Goal: Transaction & Acquisition: Book appointment/travel/reservation

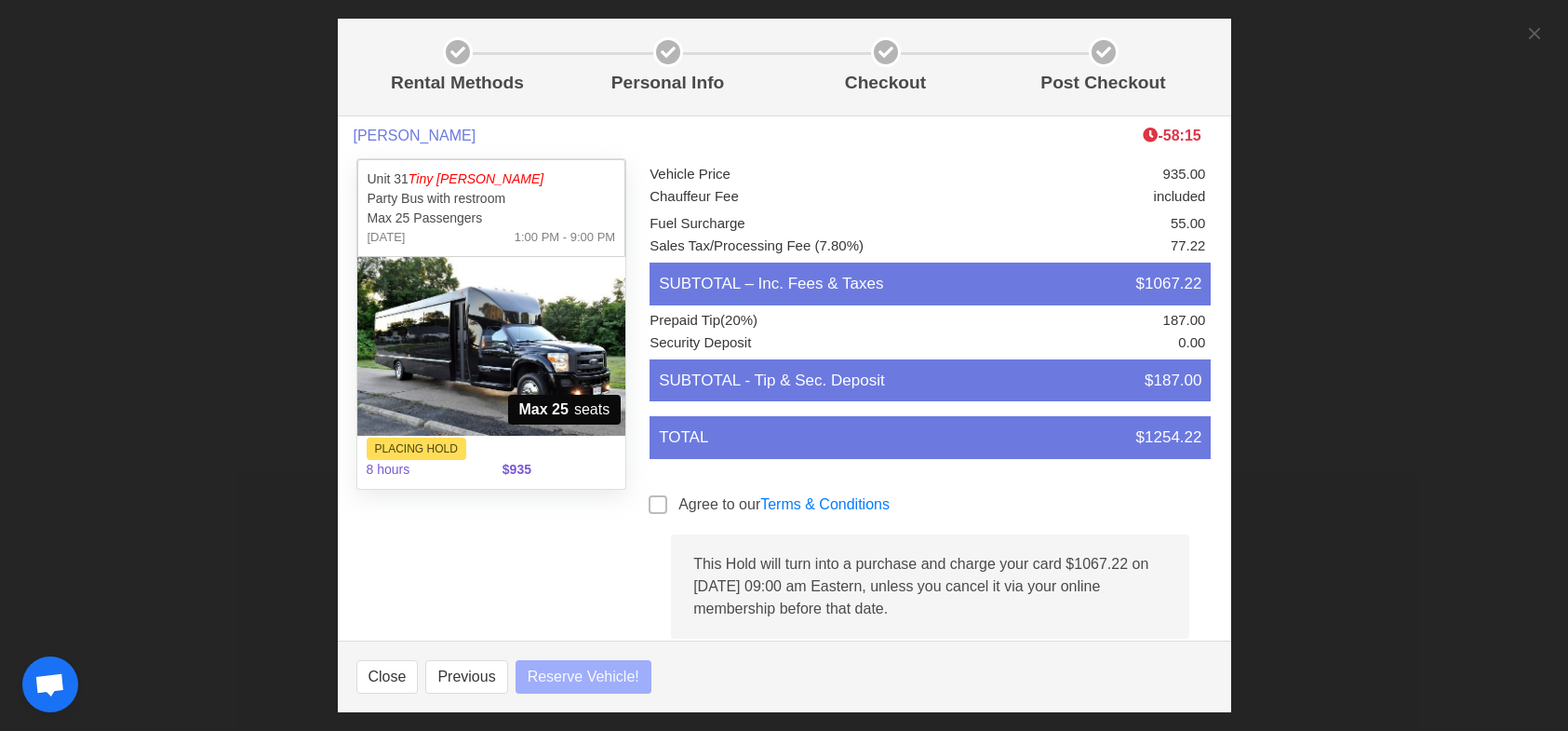
select select
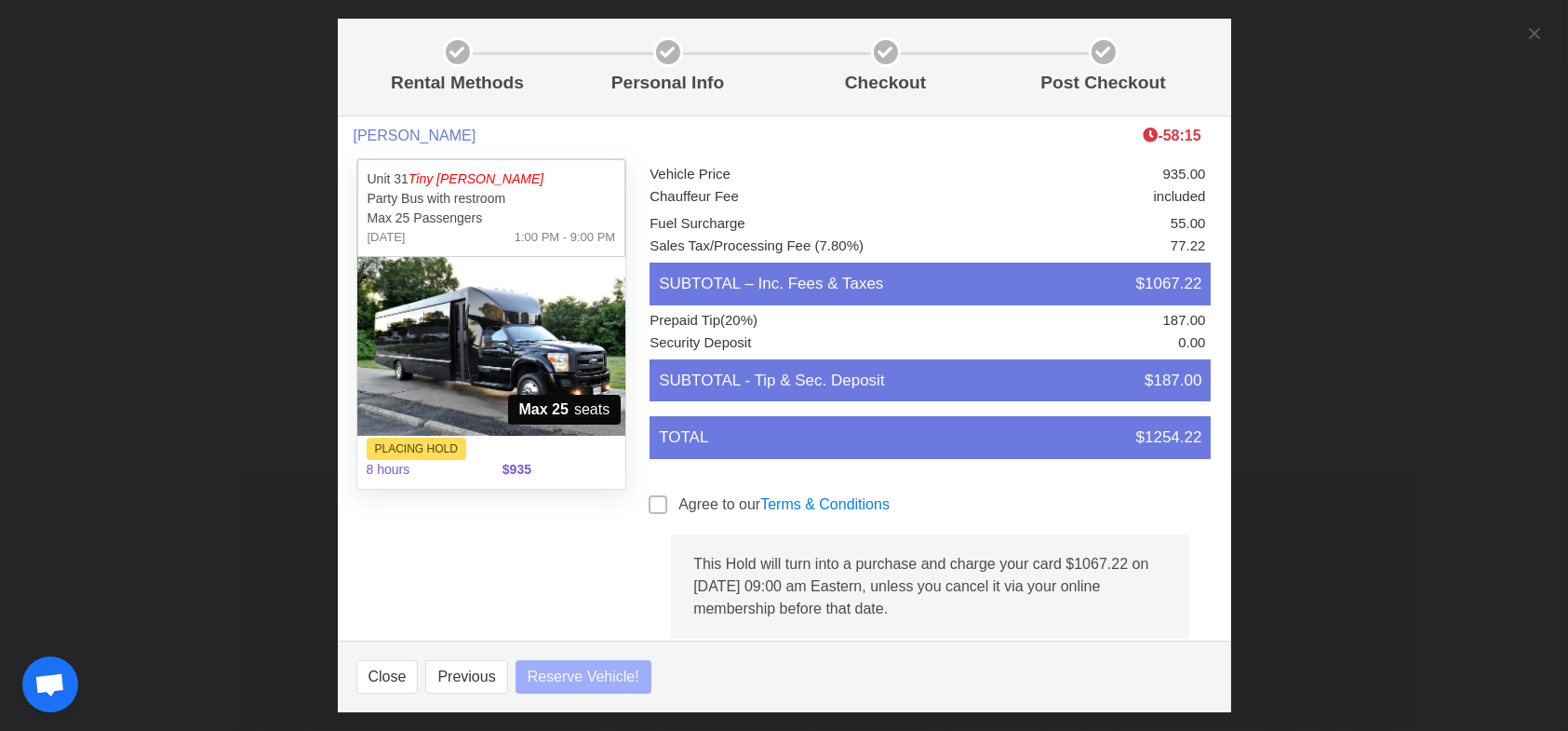
scroll to position [0, 0]
select select
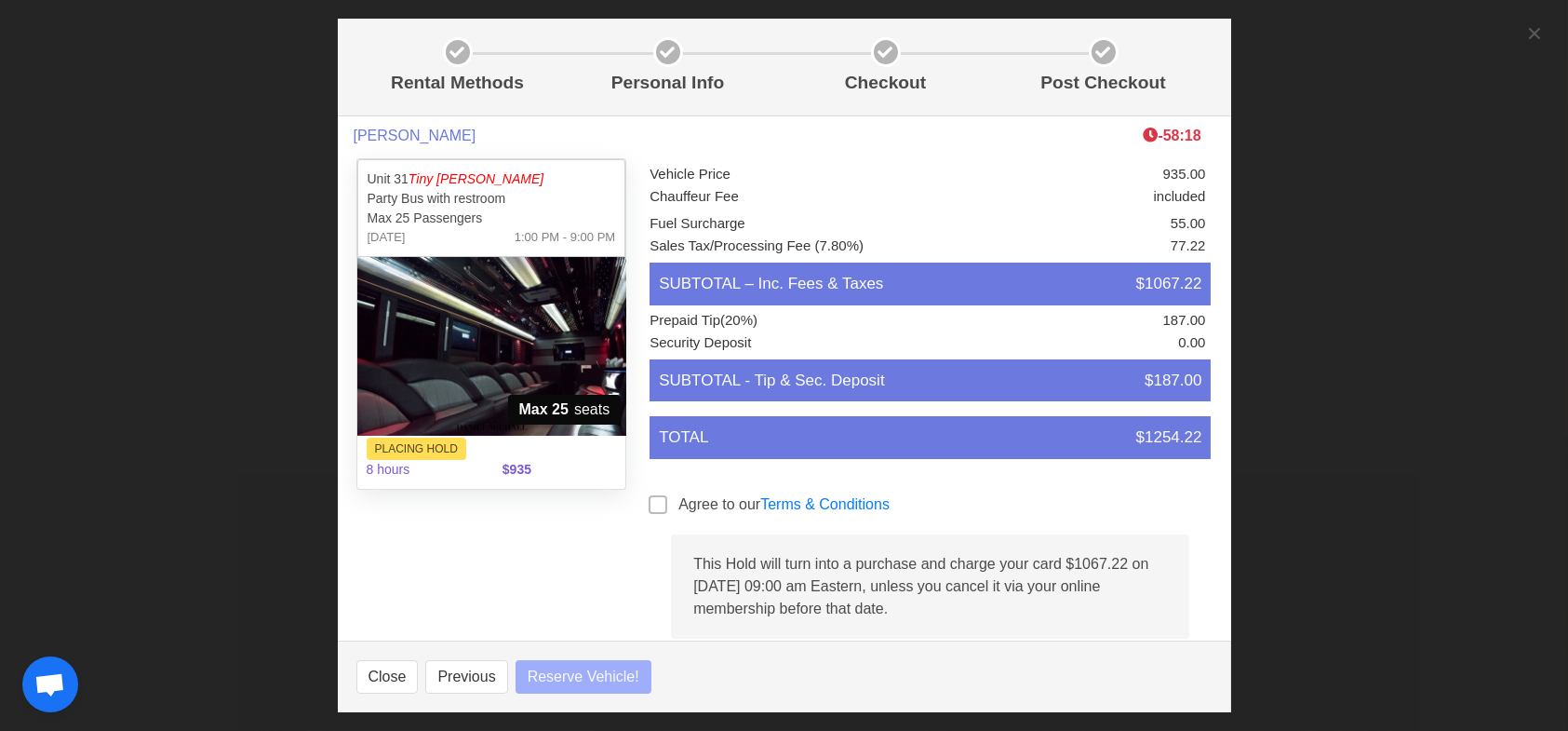
select select
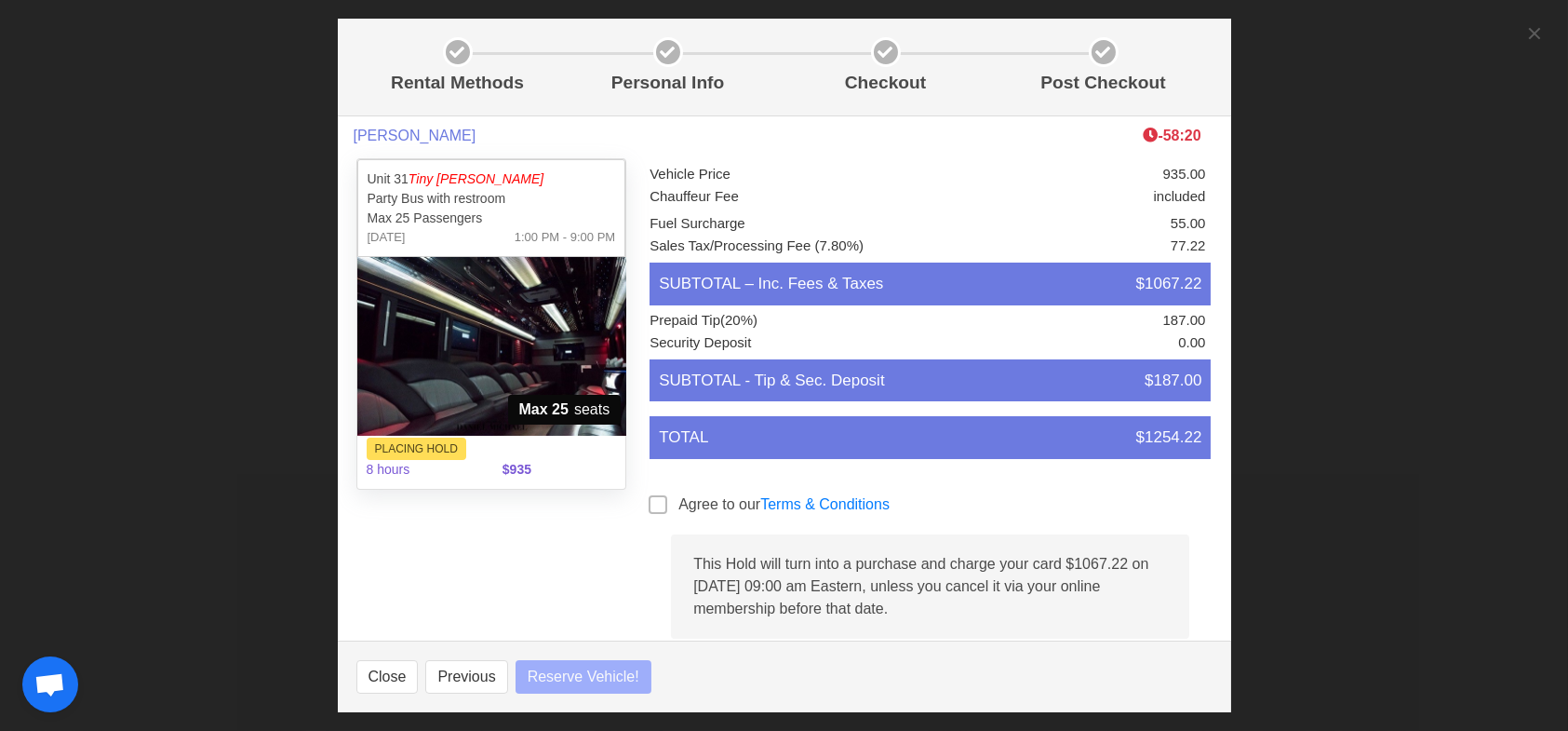
select select
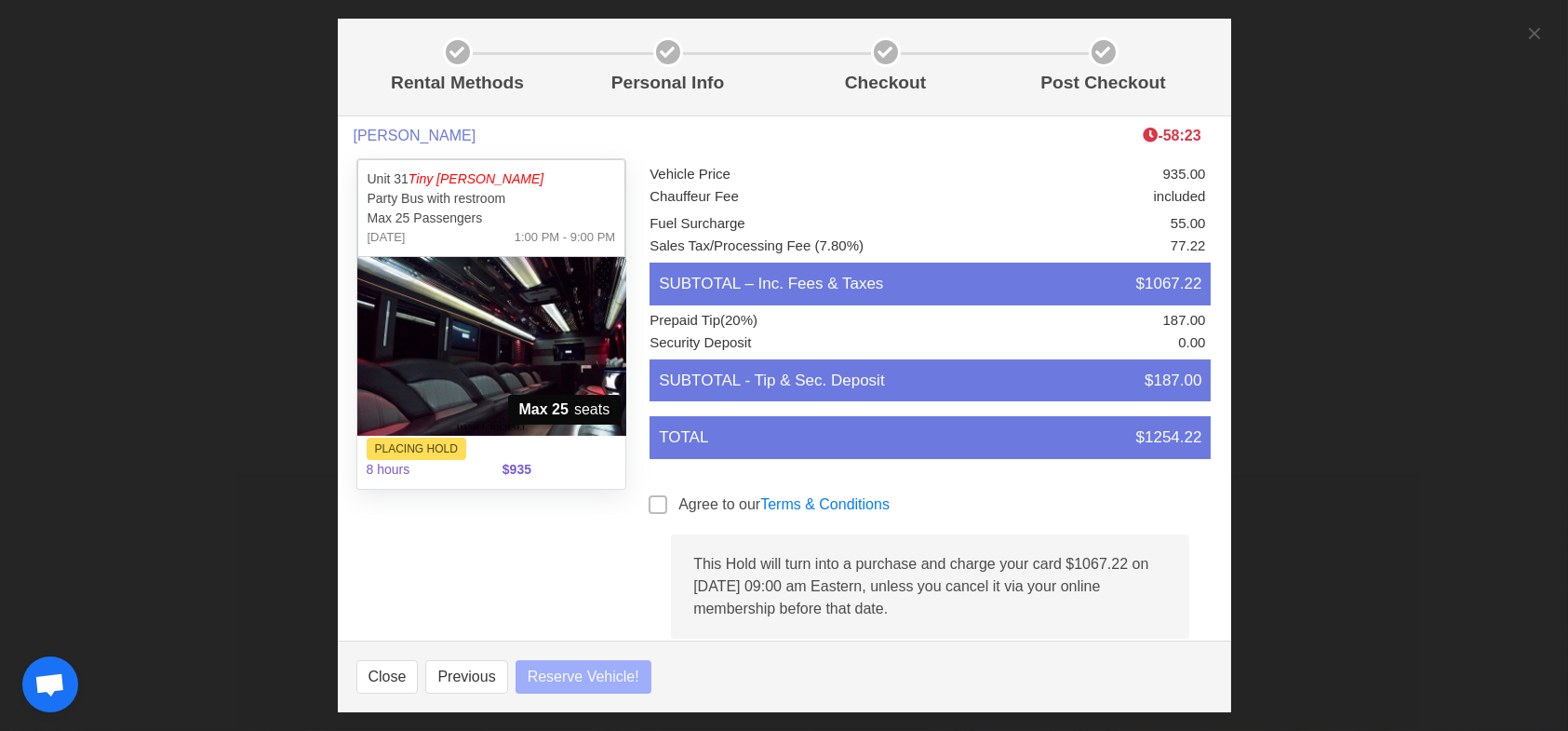
select select
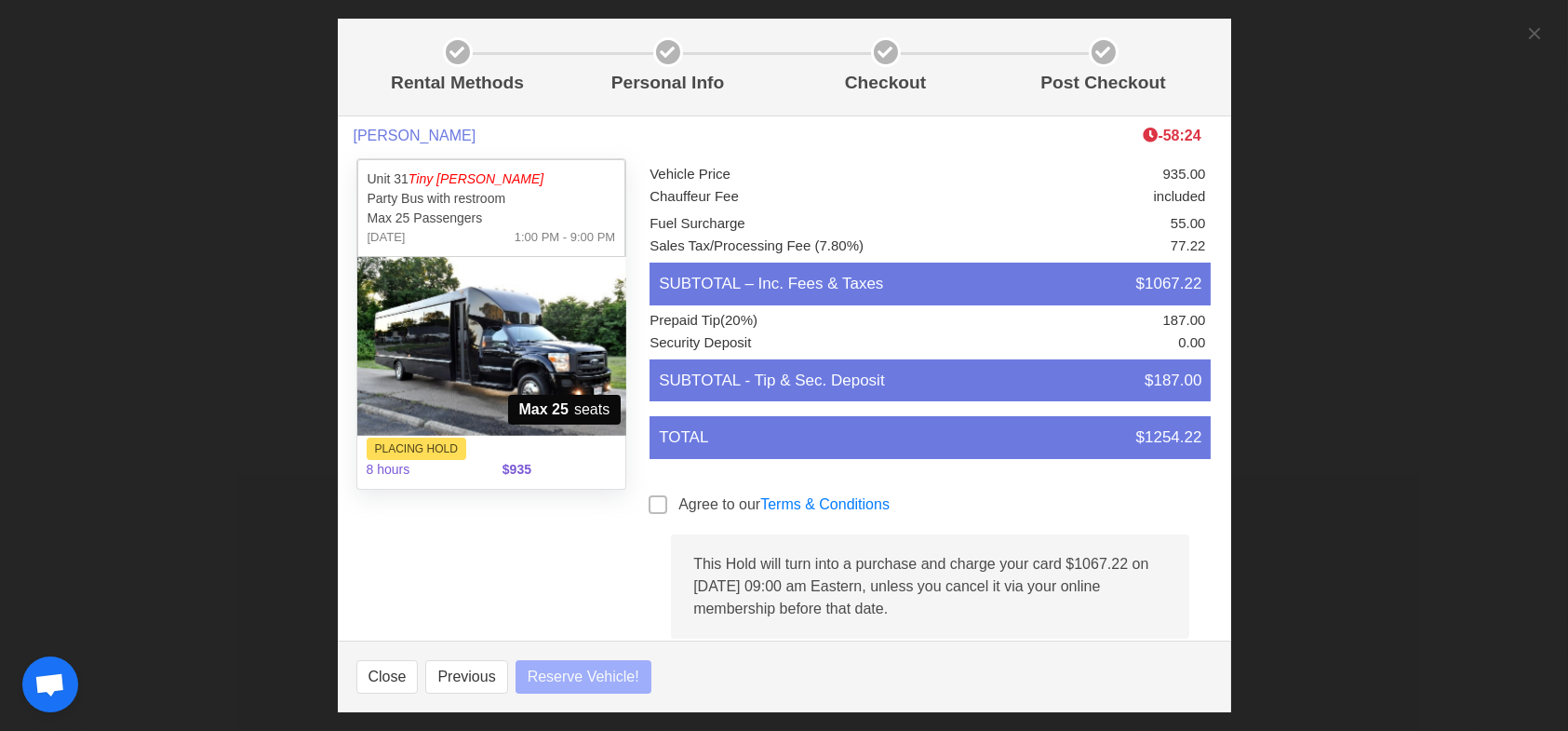
select select
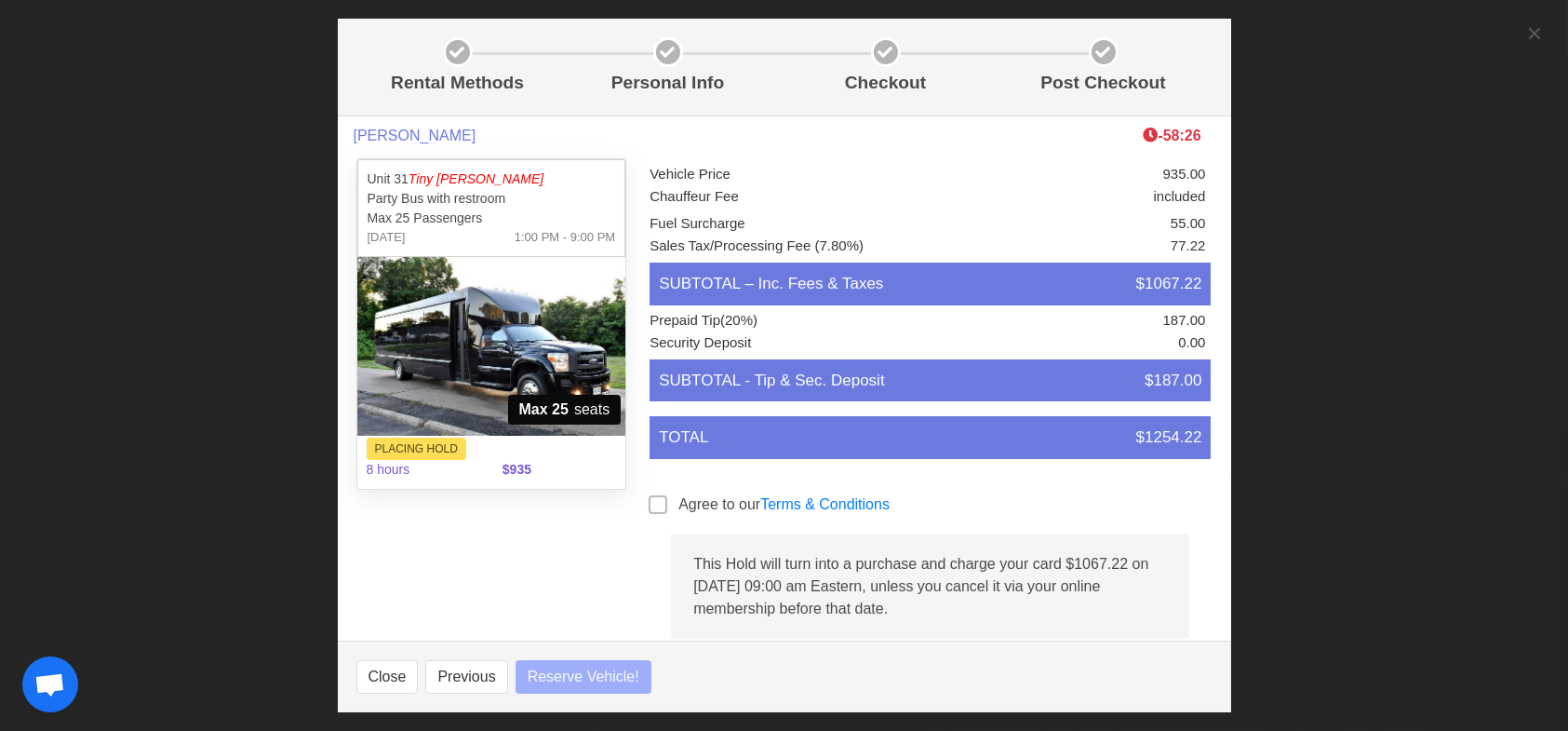
select select
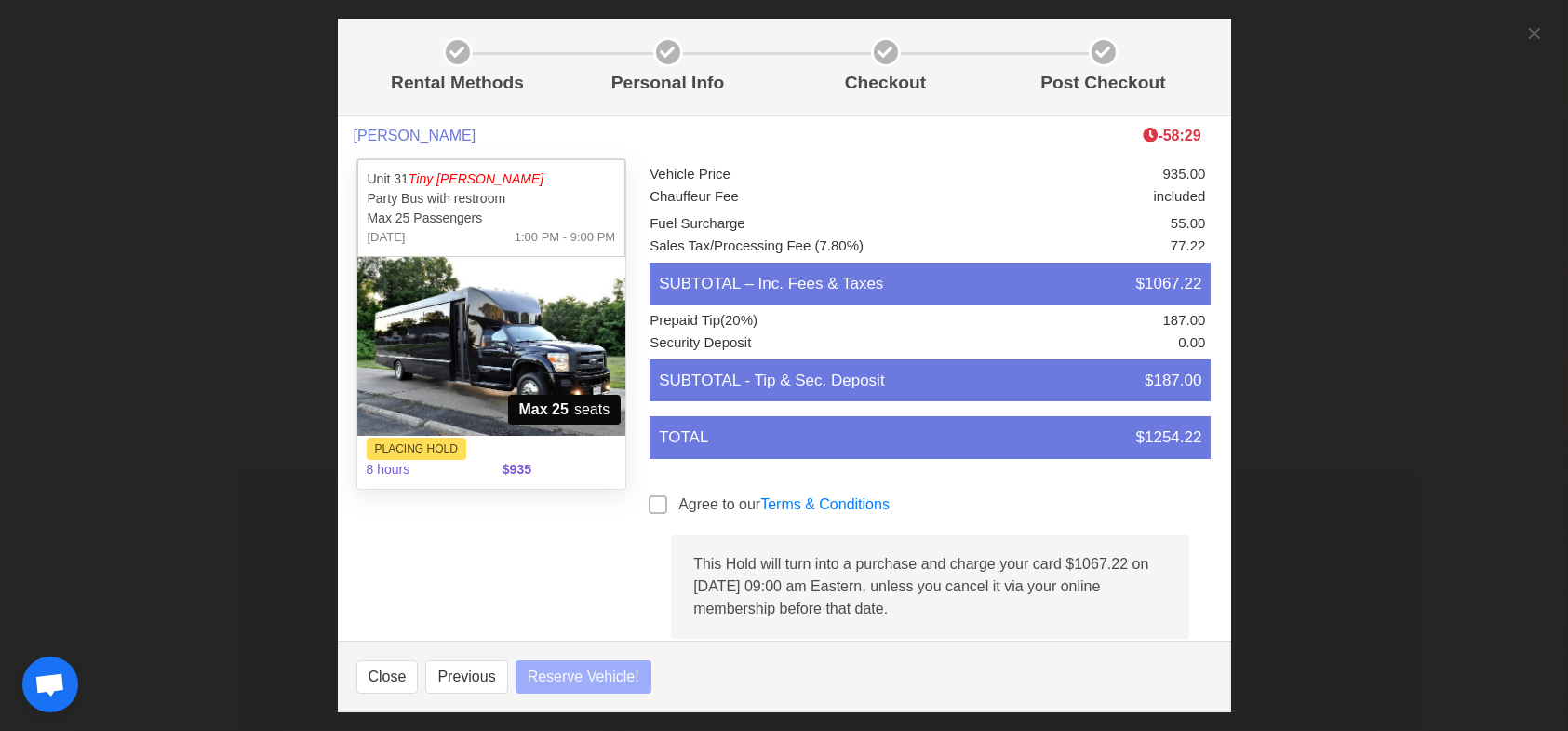
select select
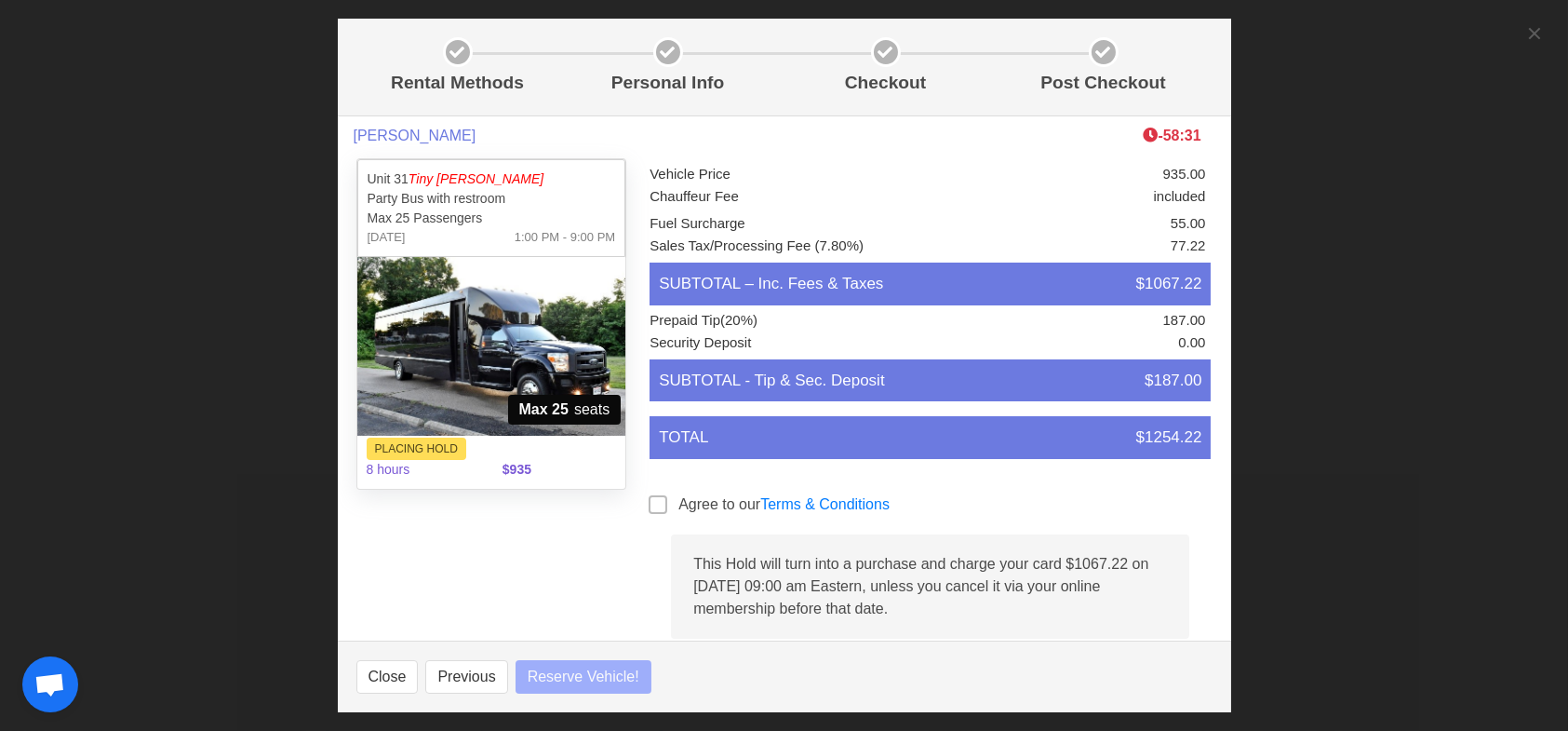
select select
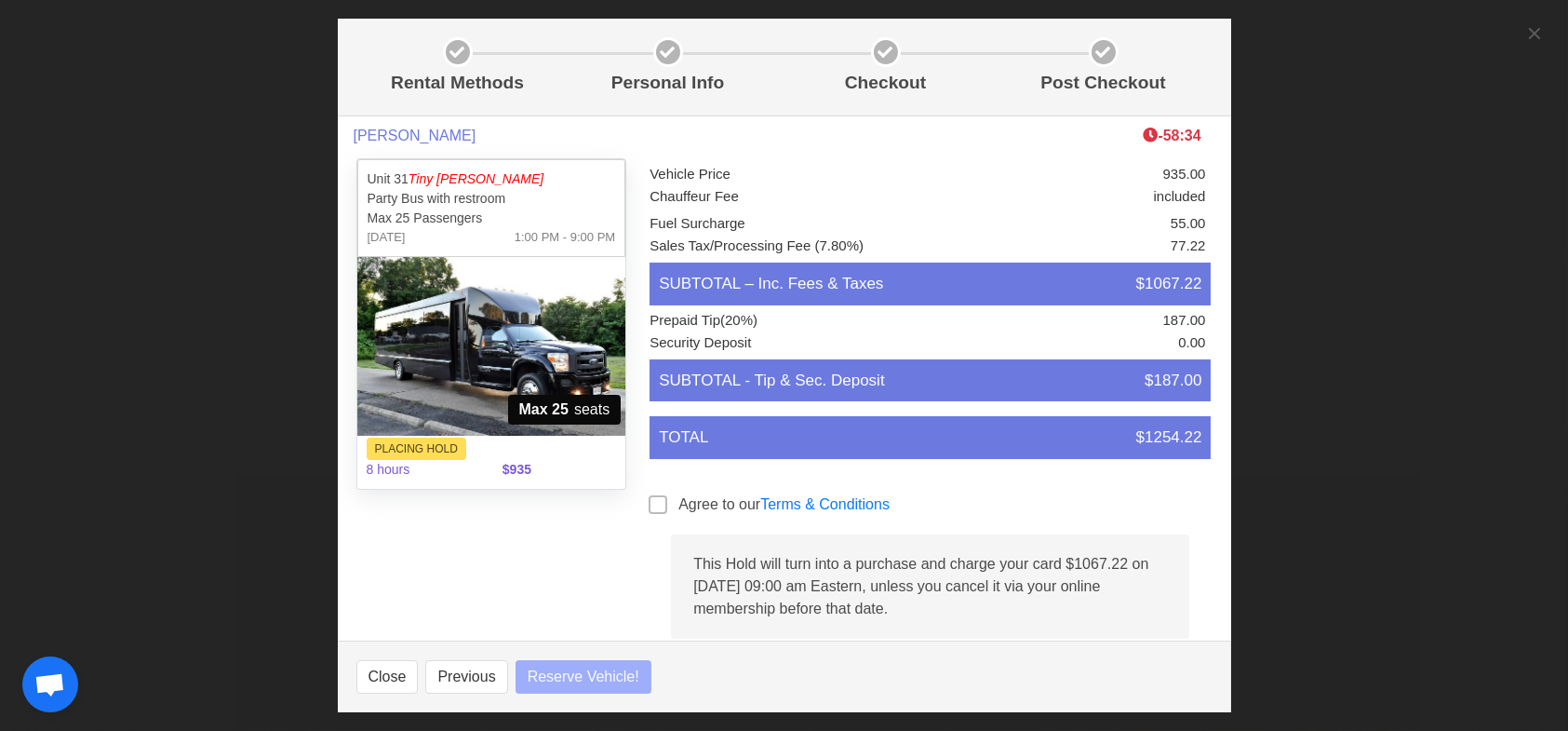
select select
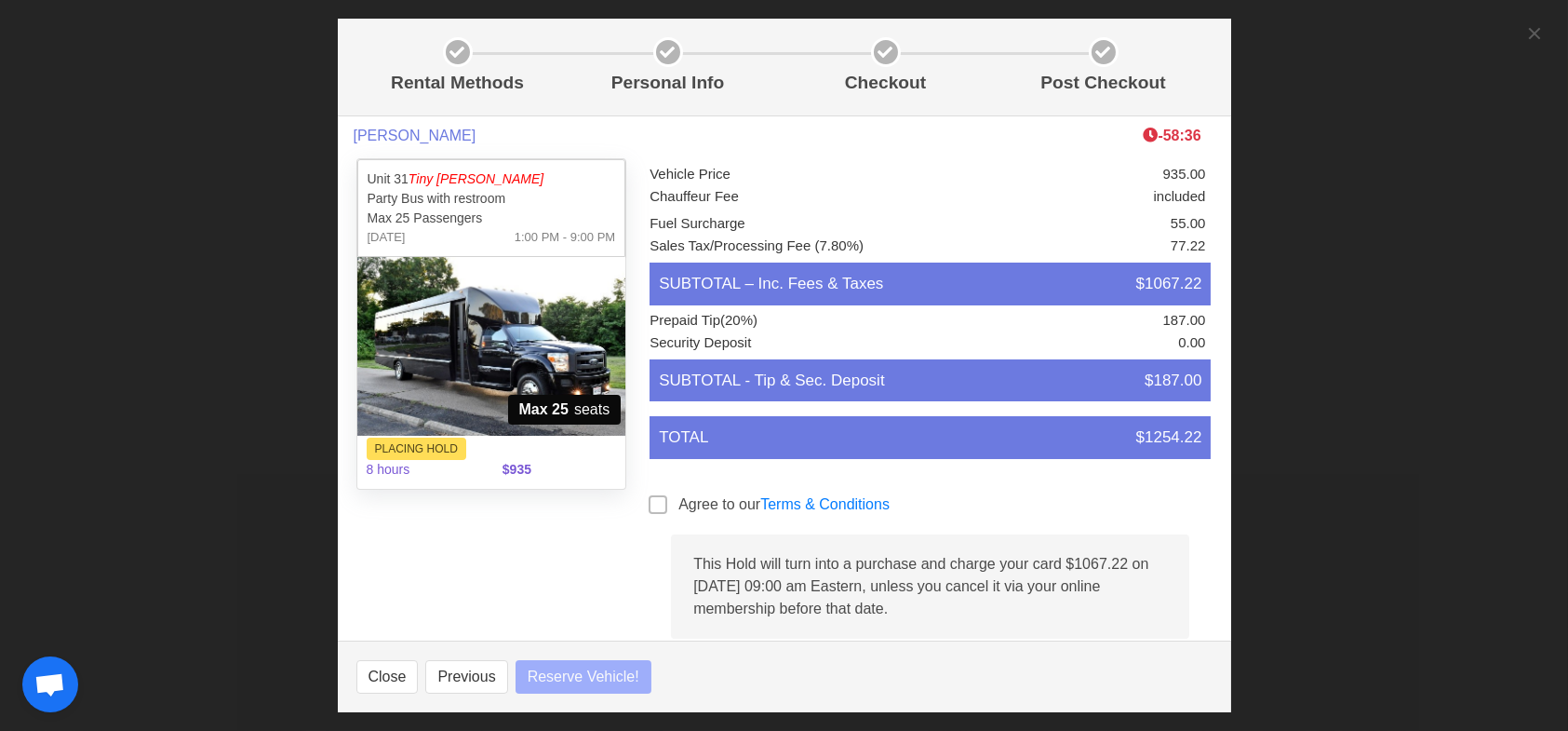
select select
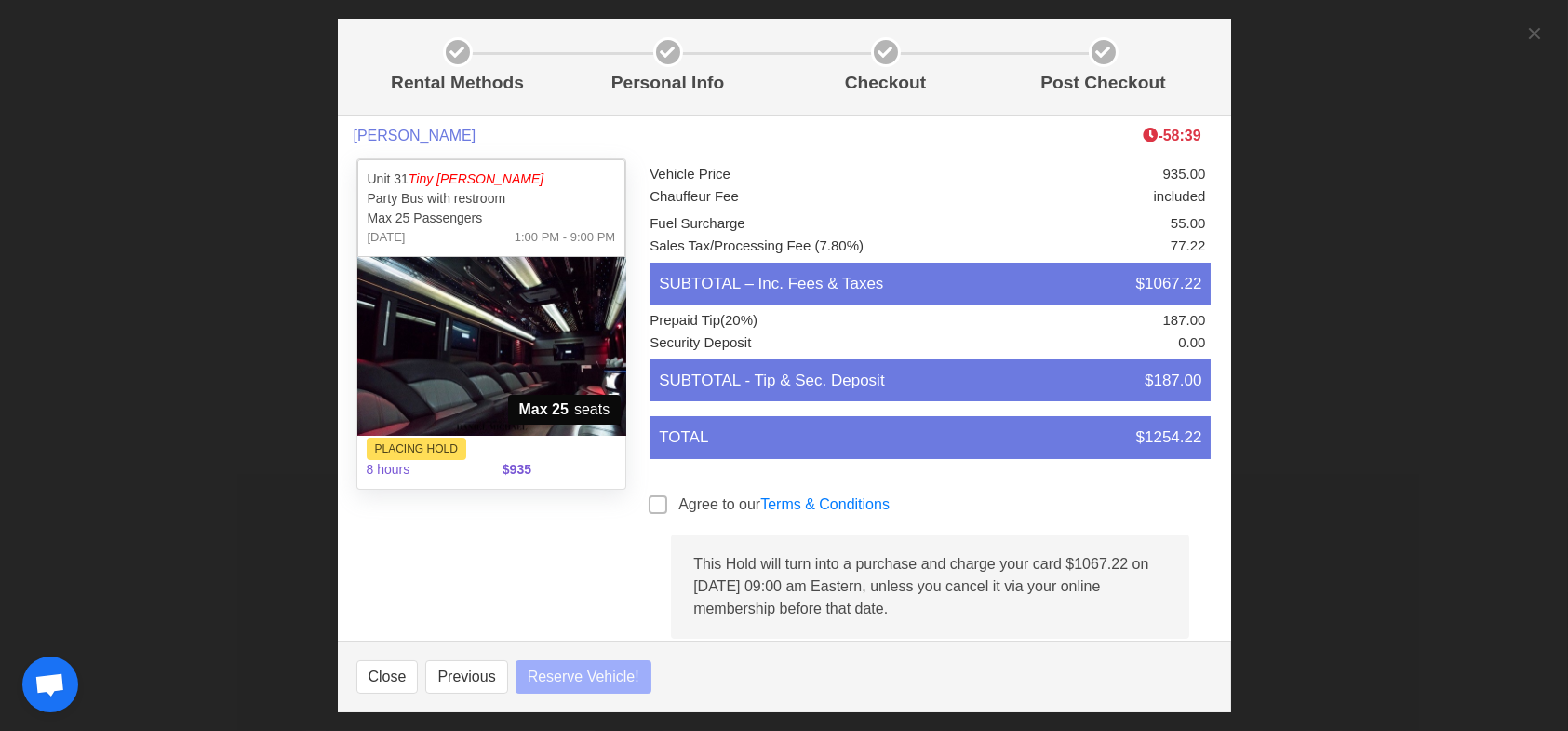
select select
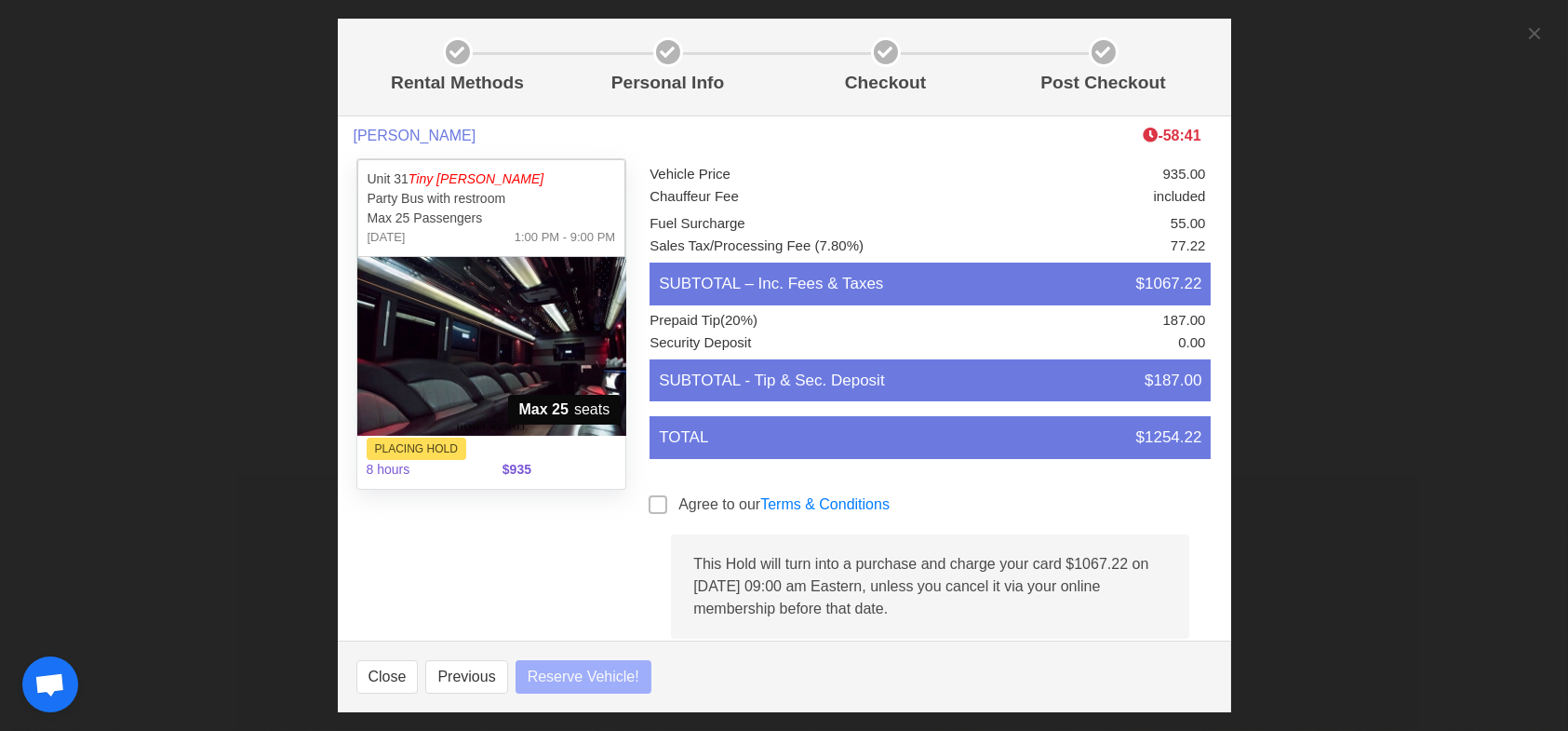
select select
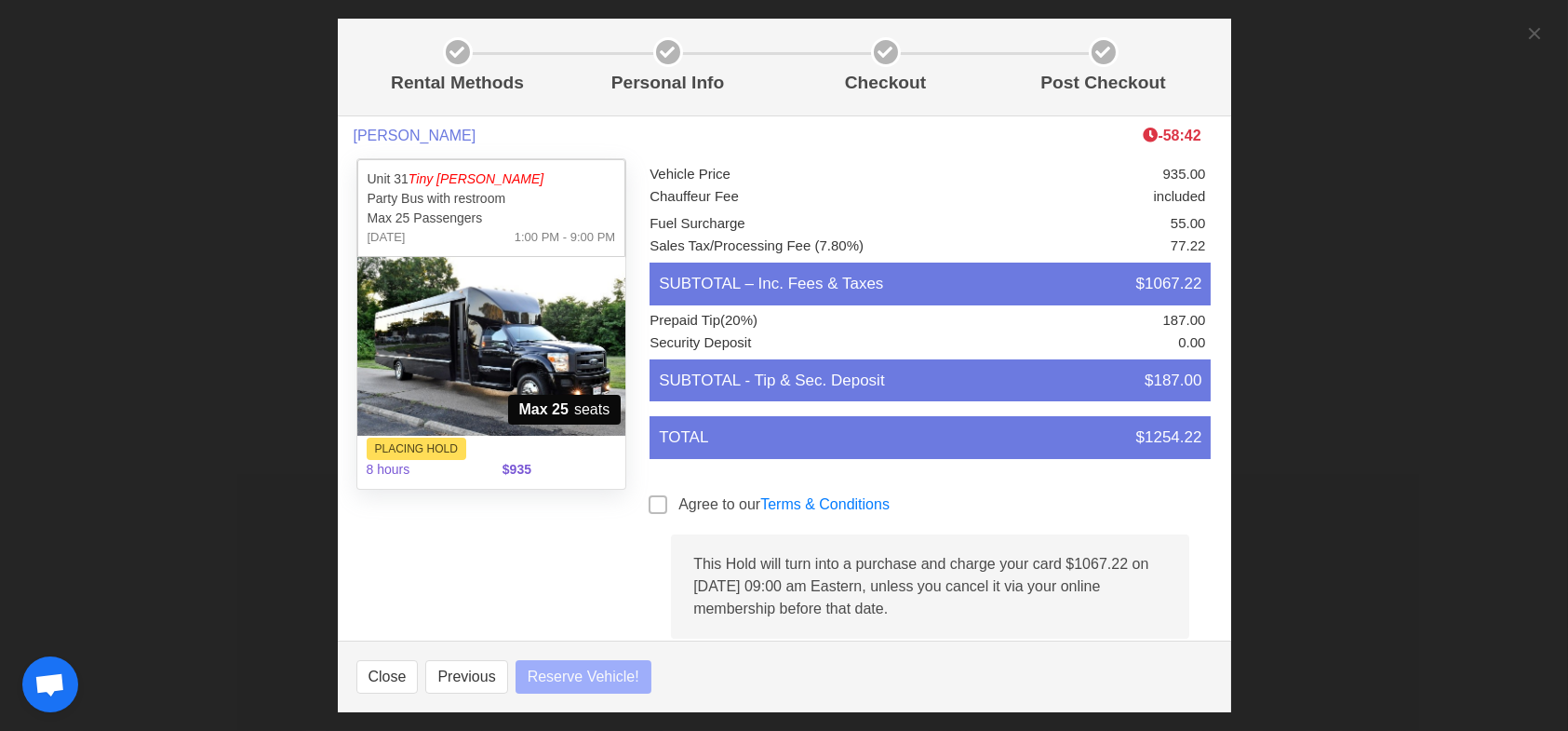
select select
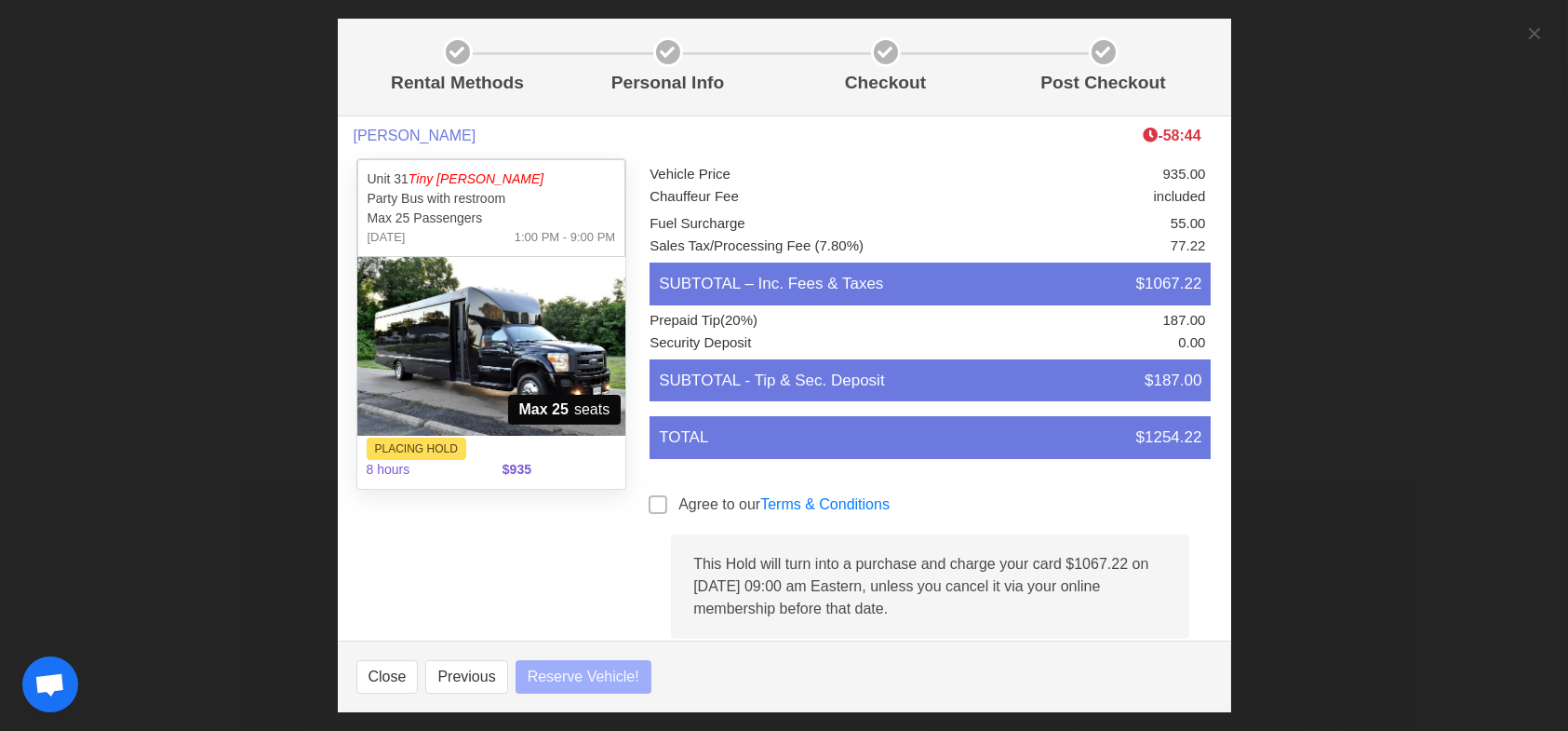
select select
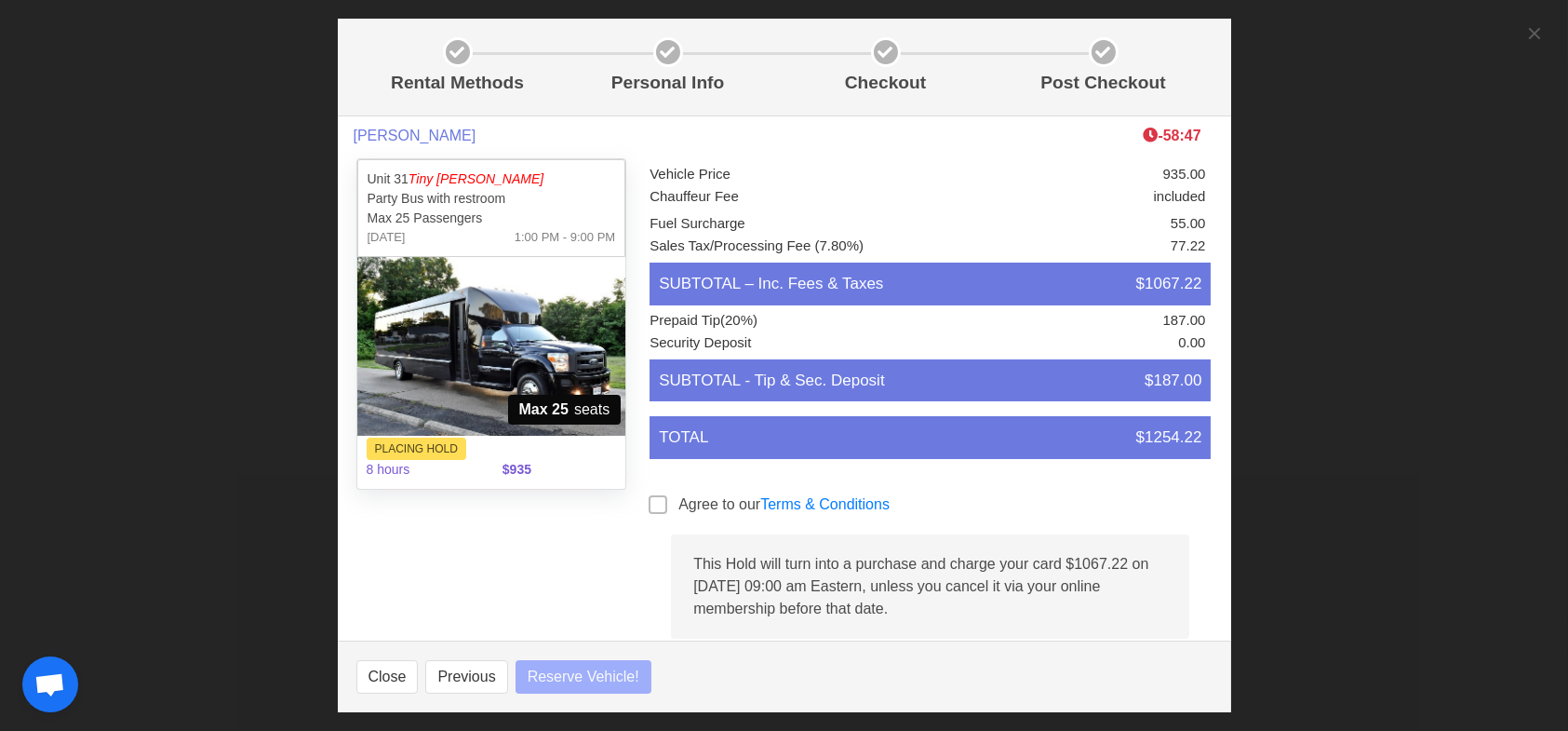
select select
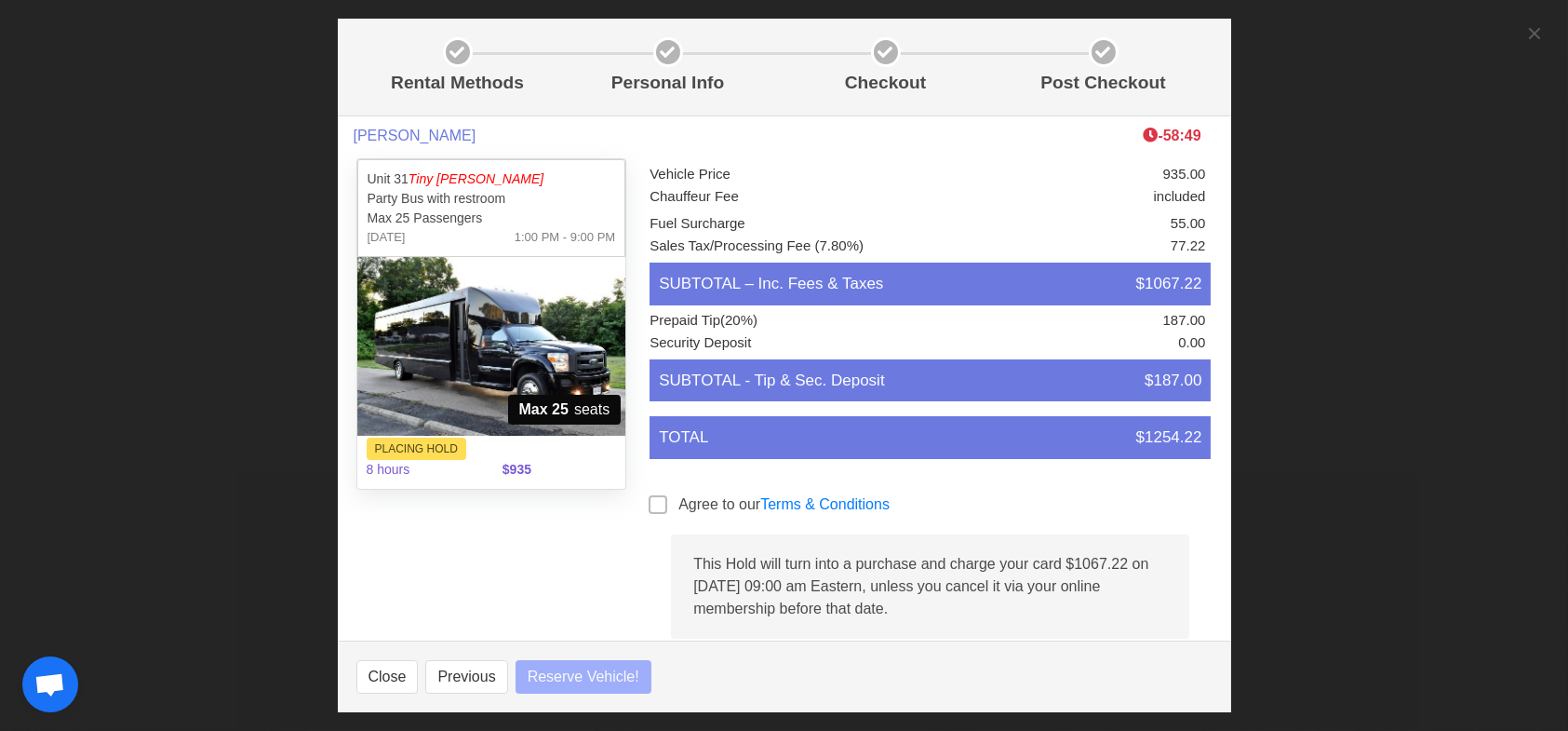
select select
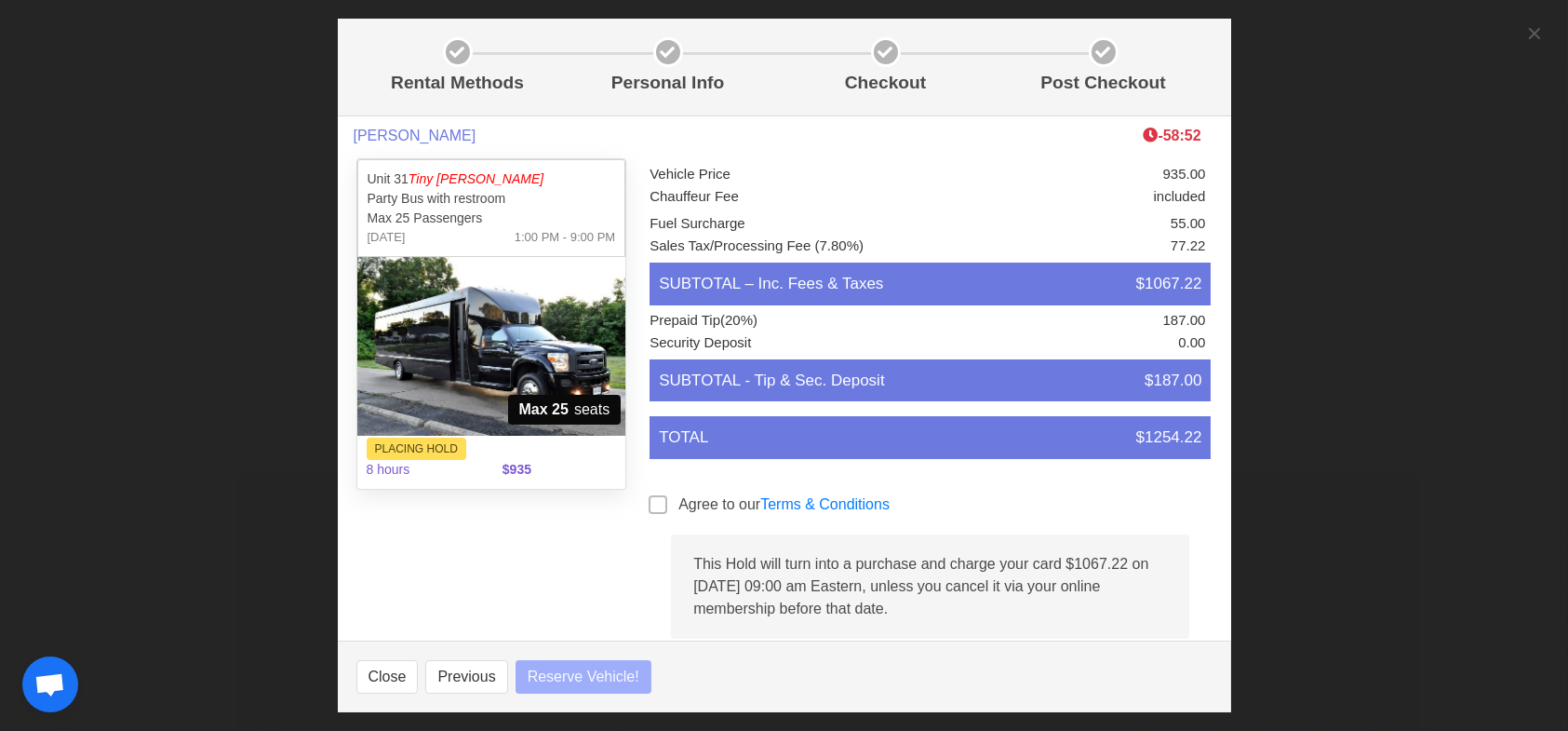
select select
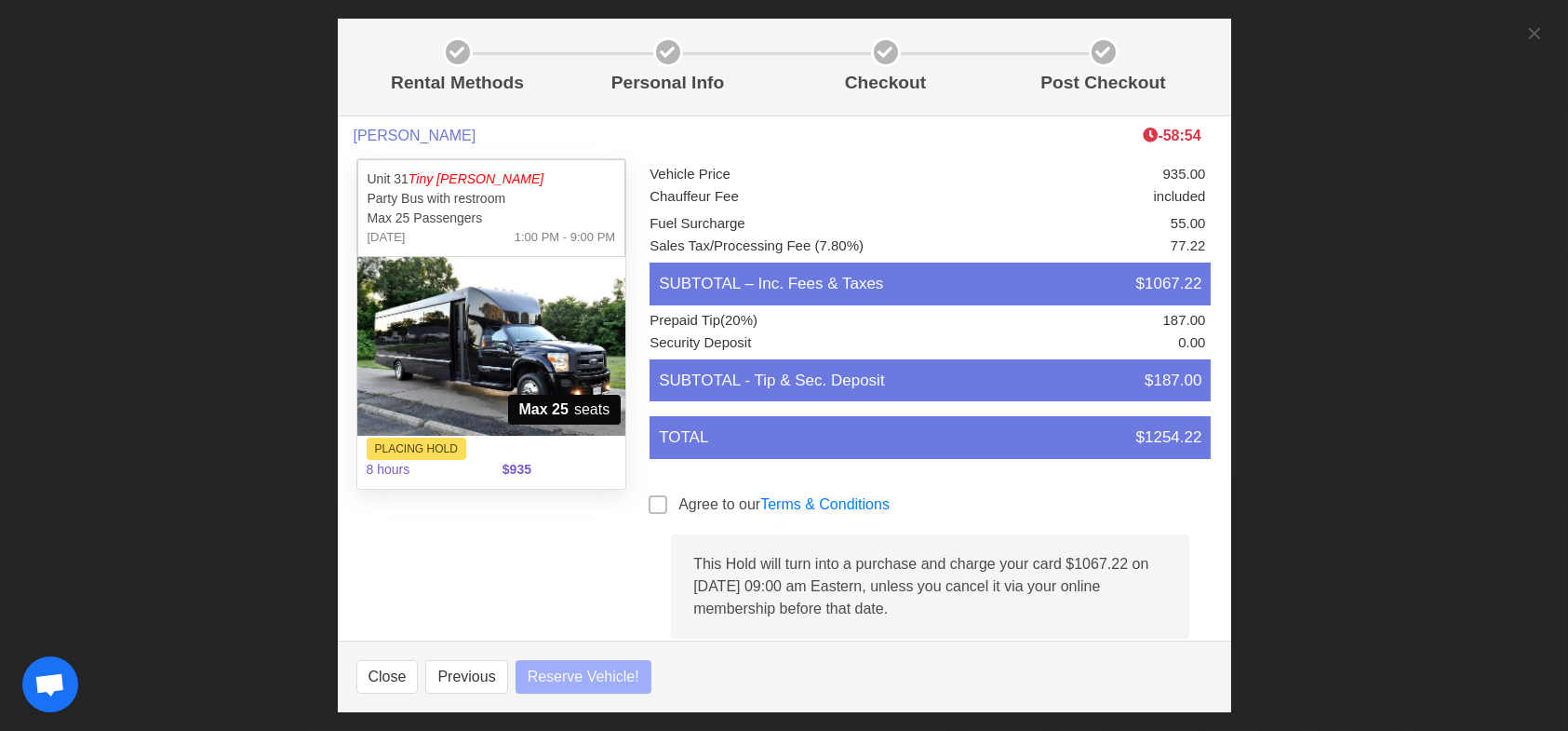
select select
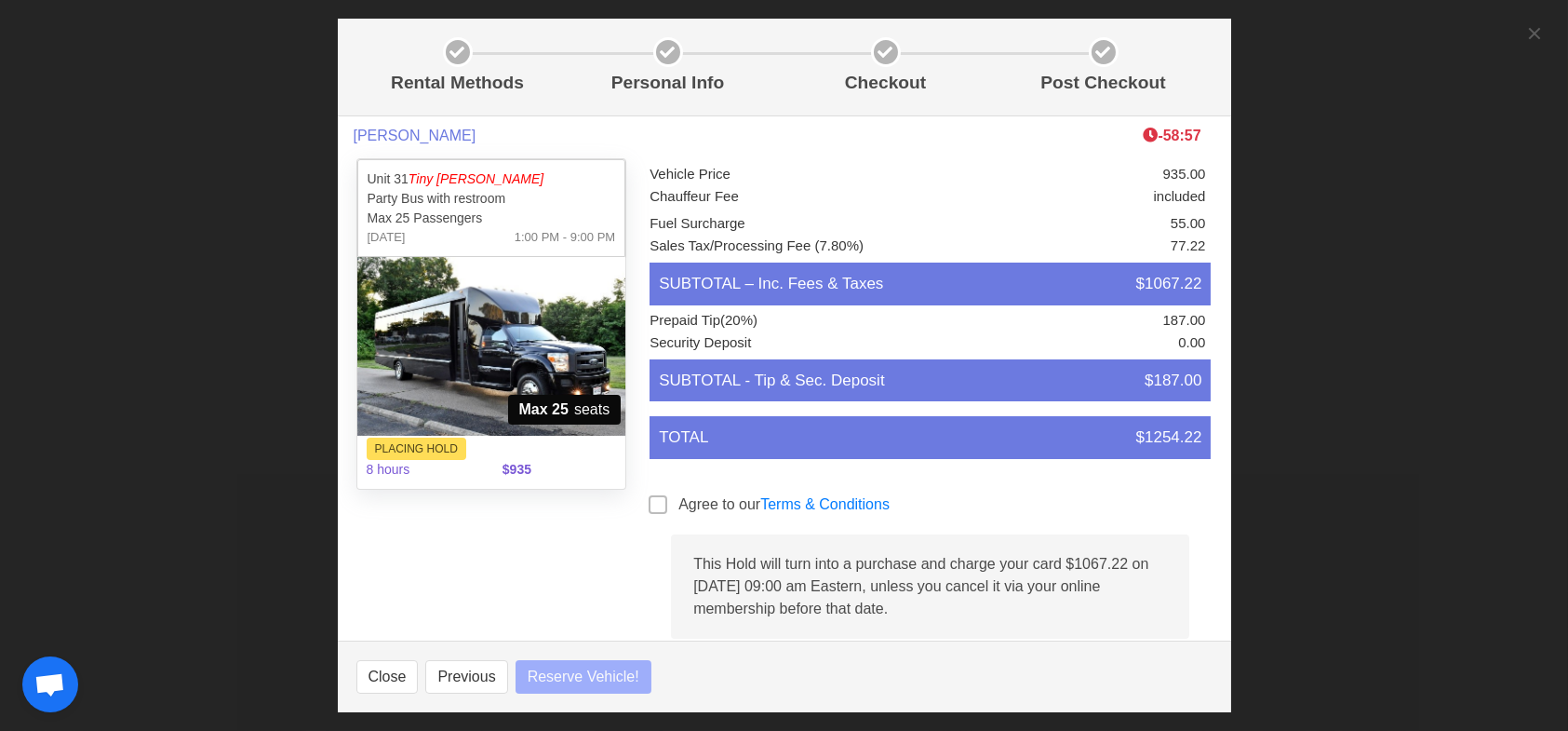
select select
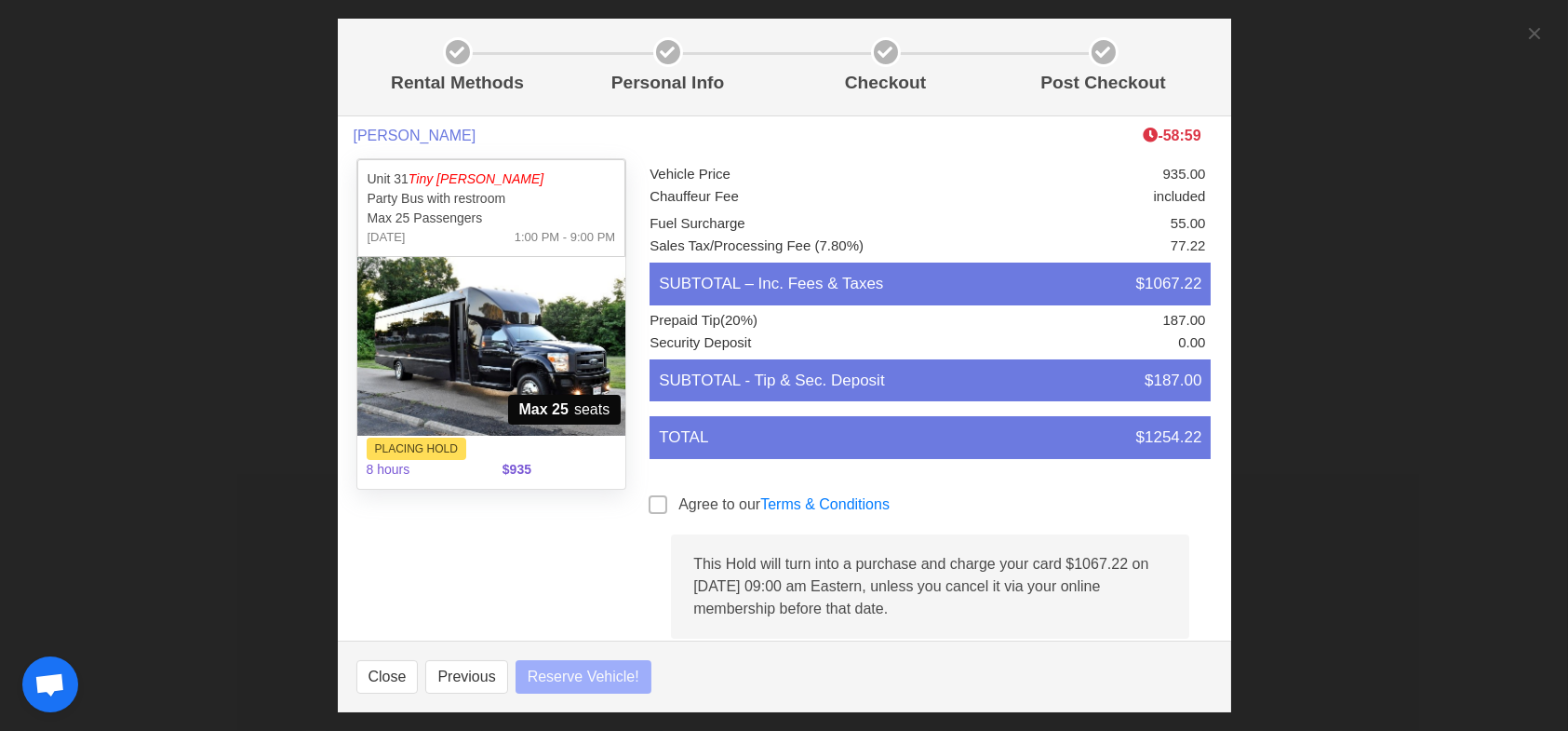
select select
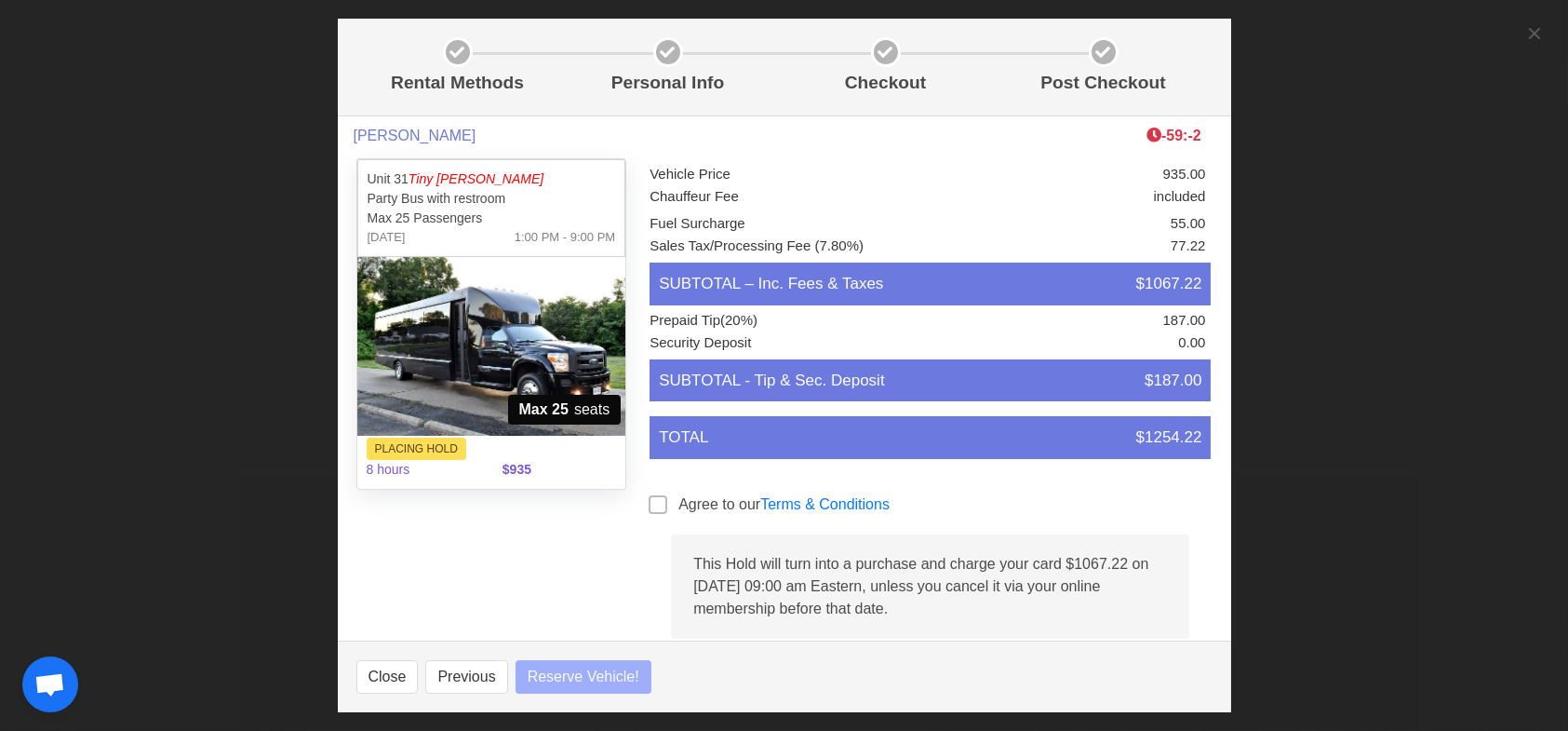
select select
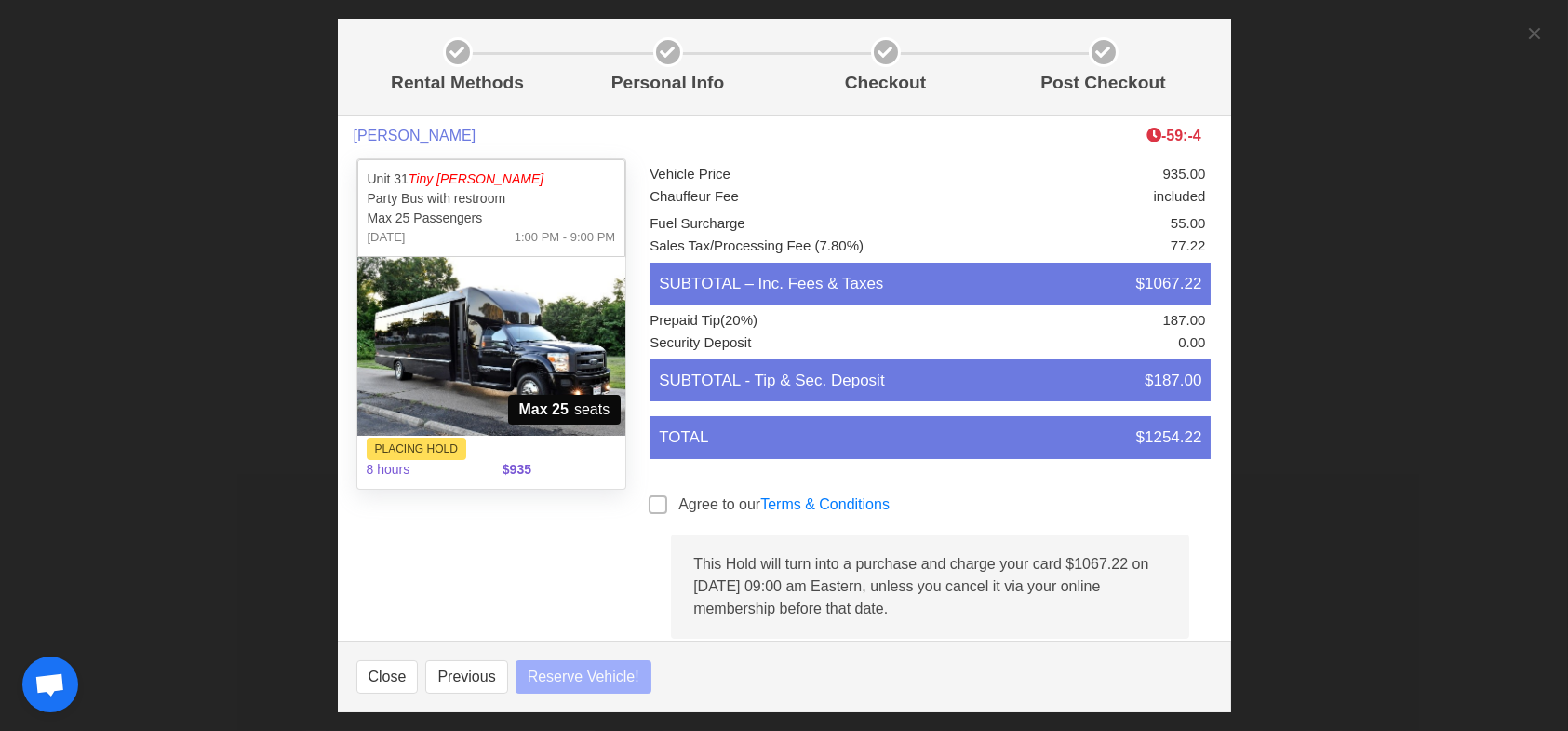
select select
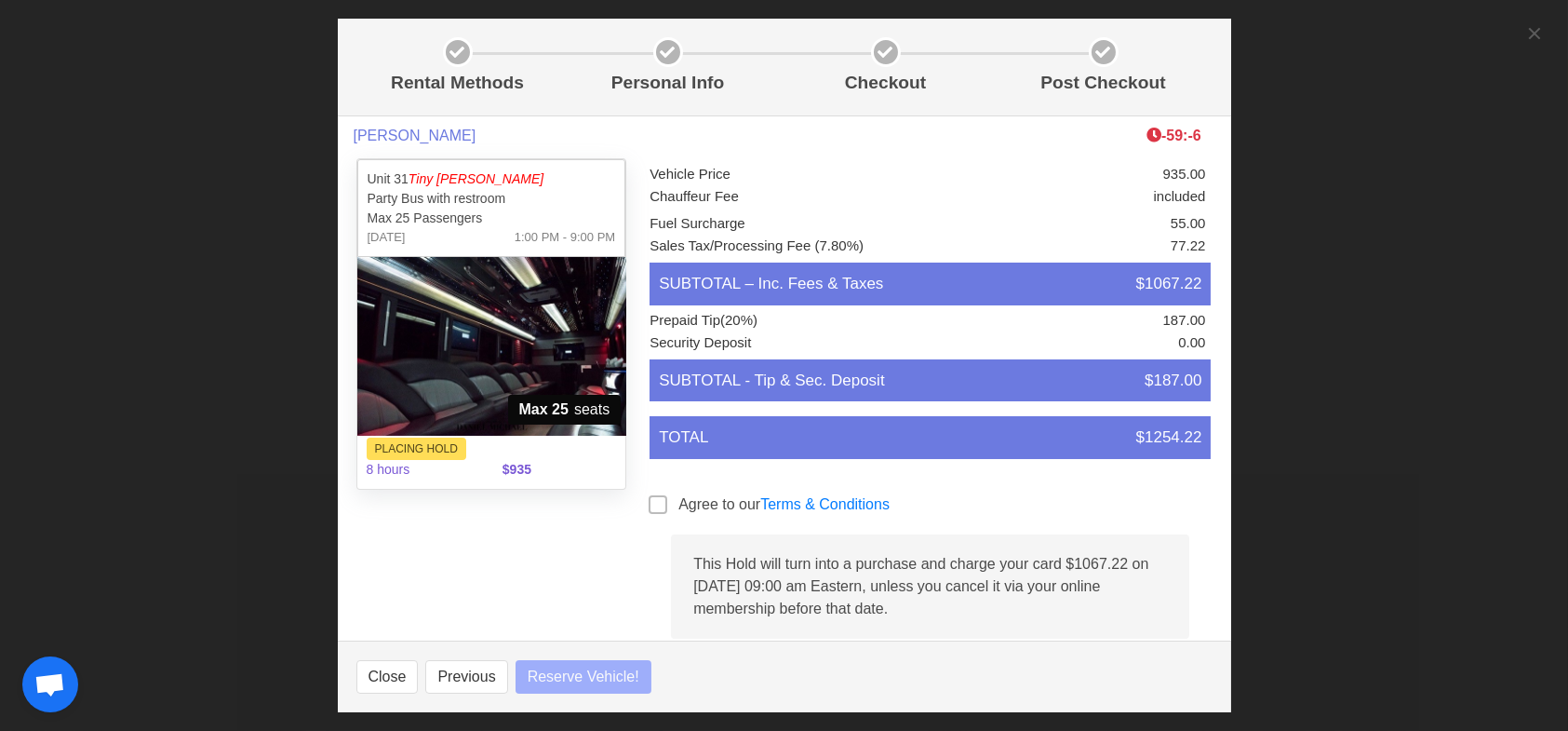
select select
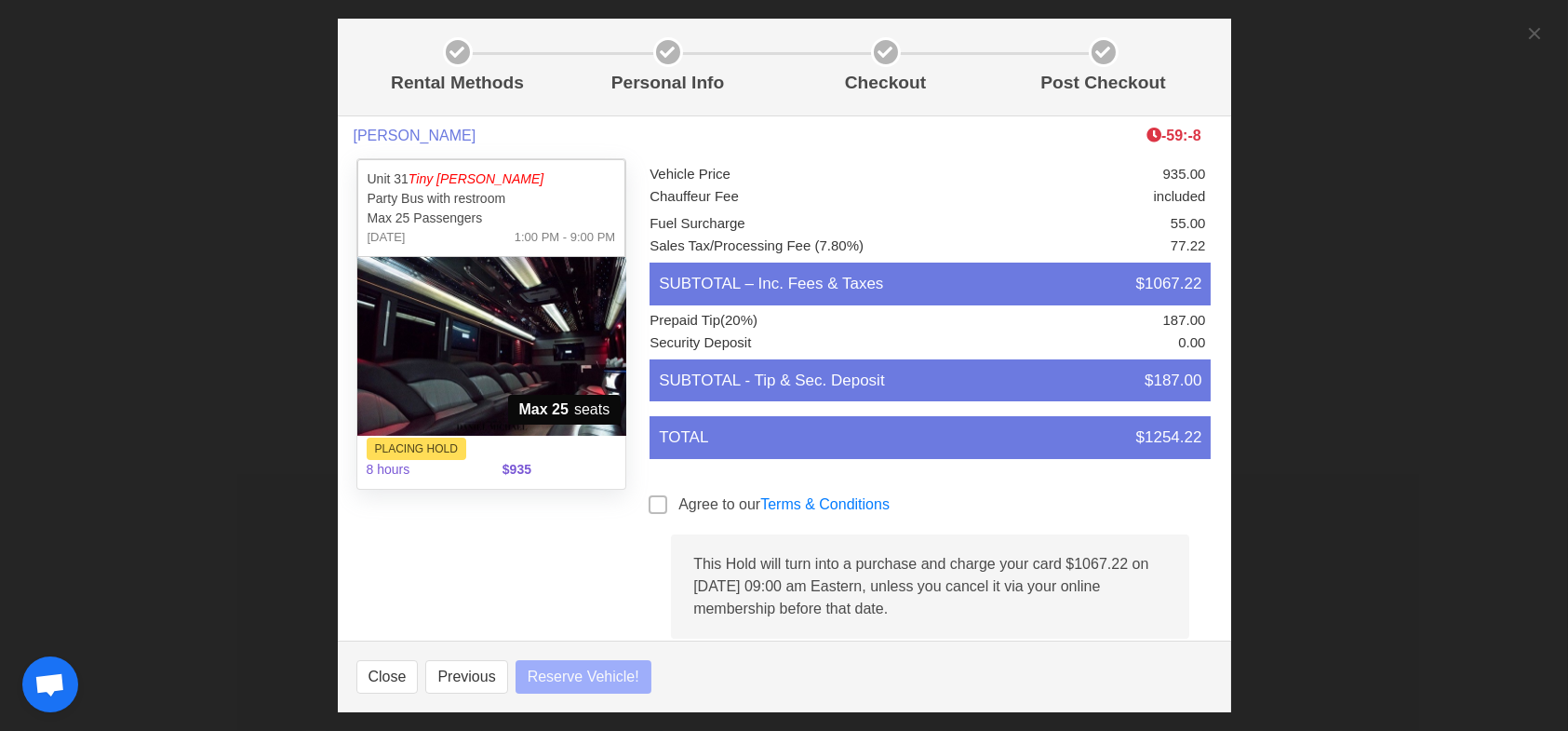
select select
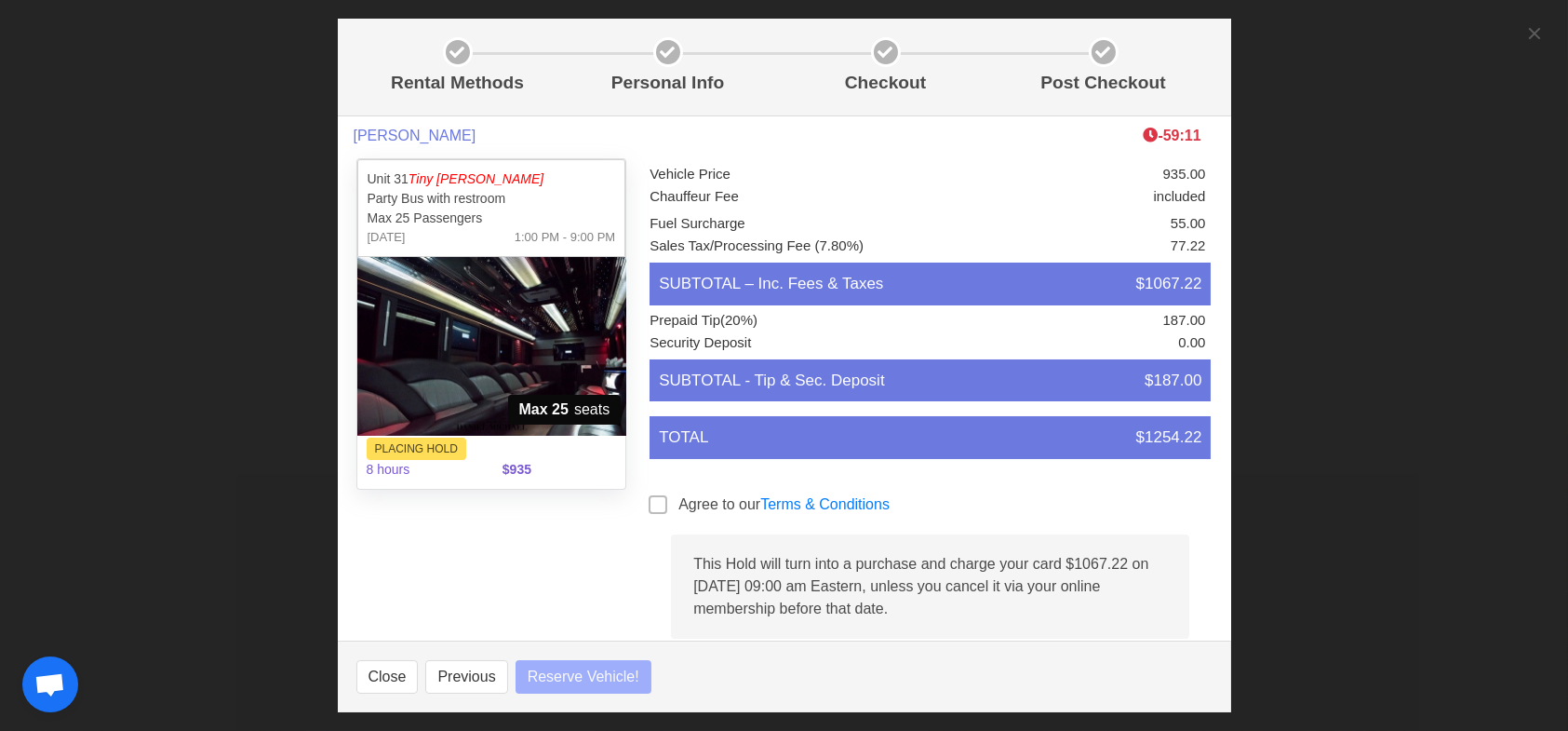
select select
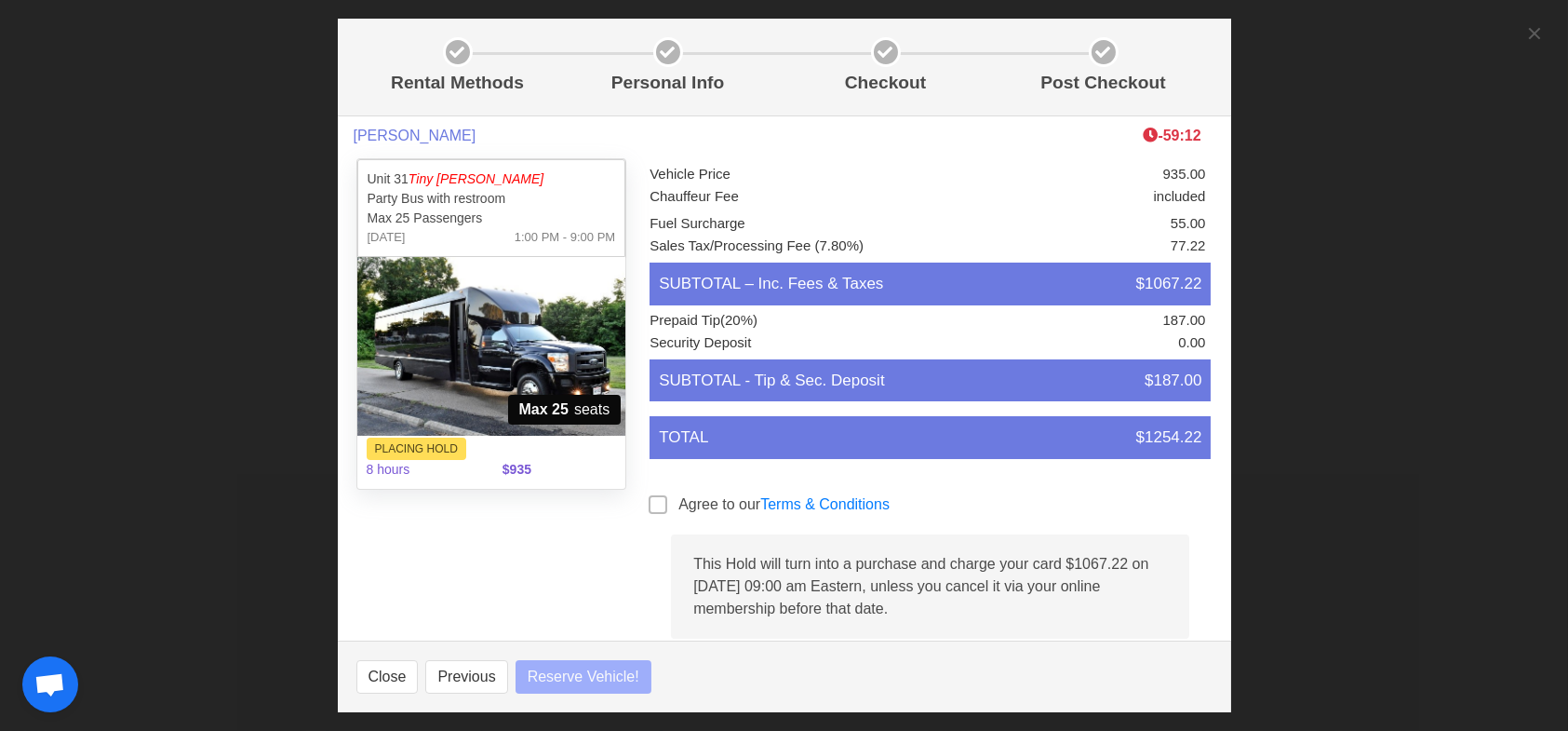
select select
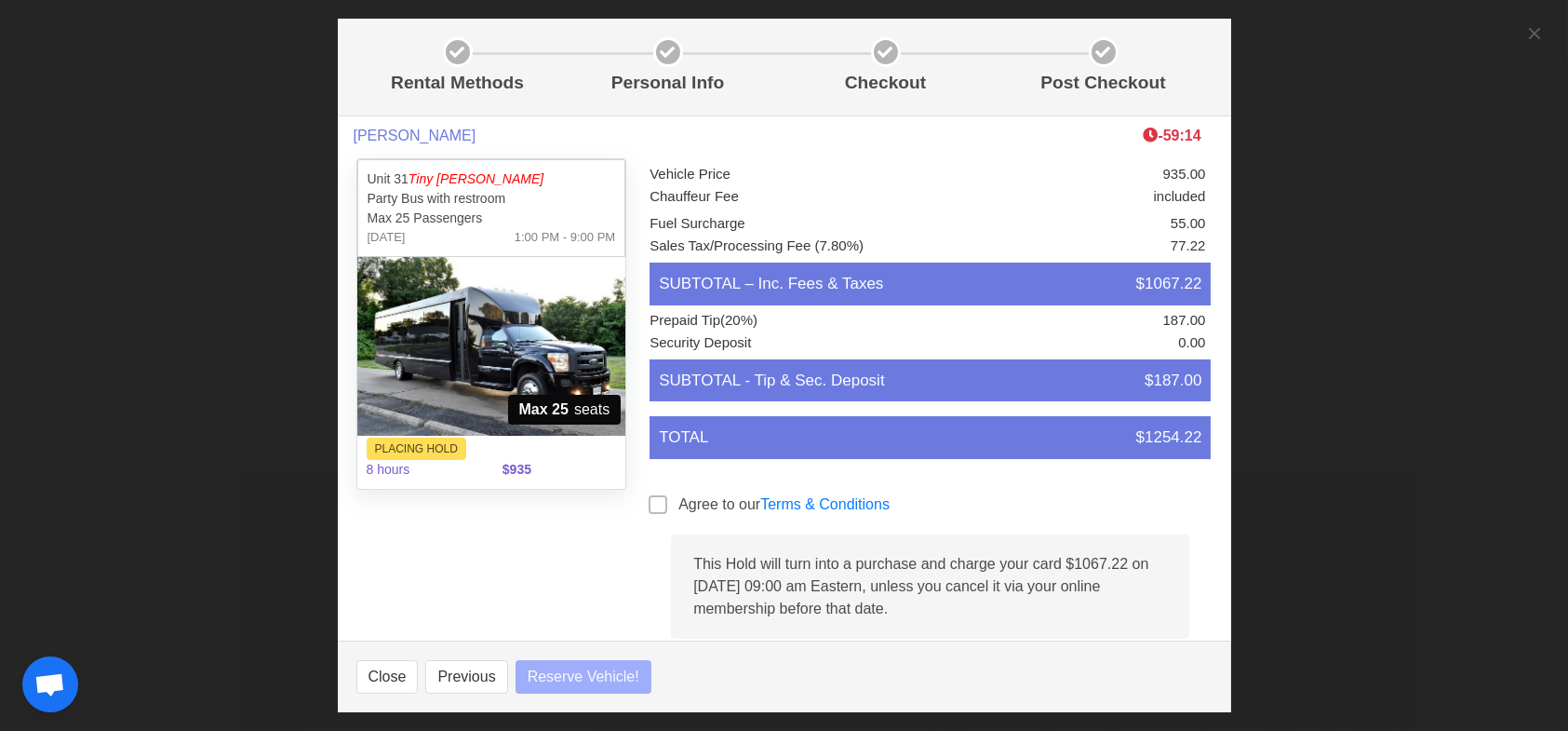
select select
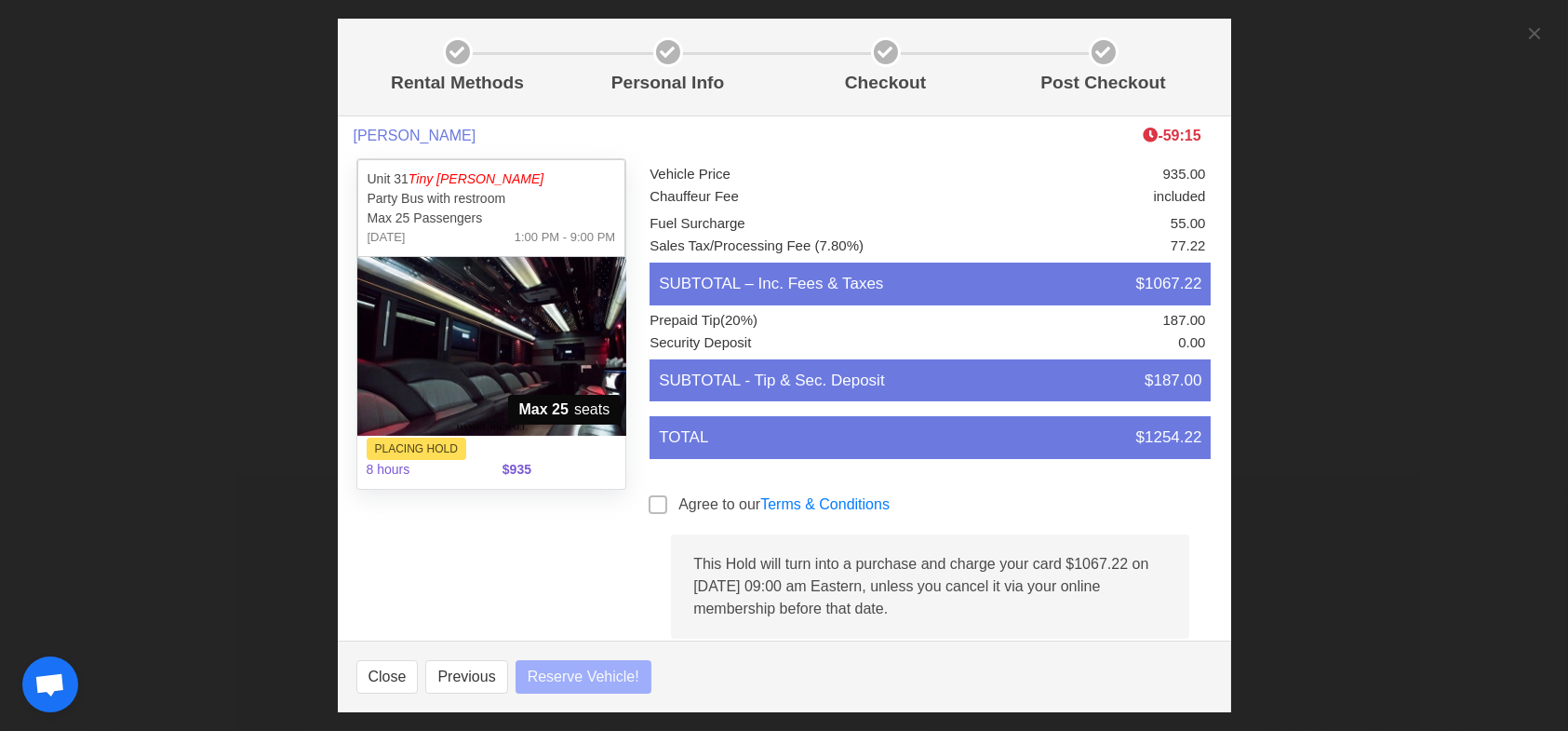
select select
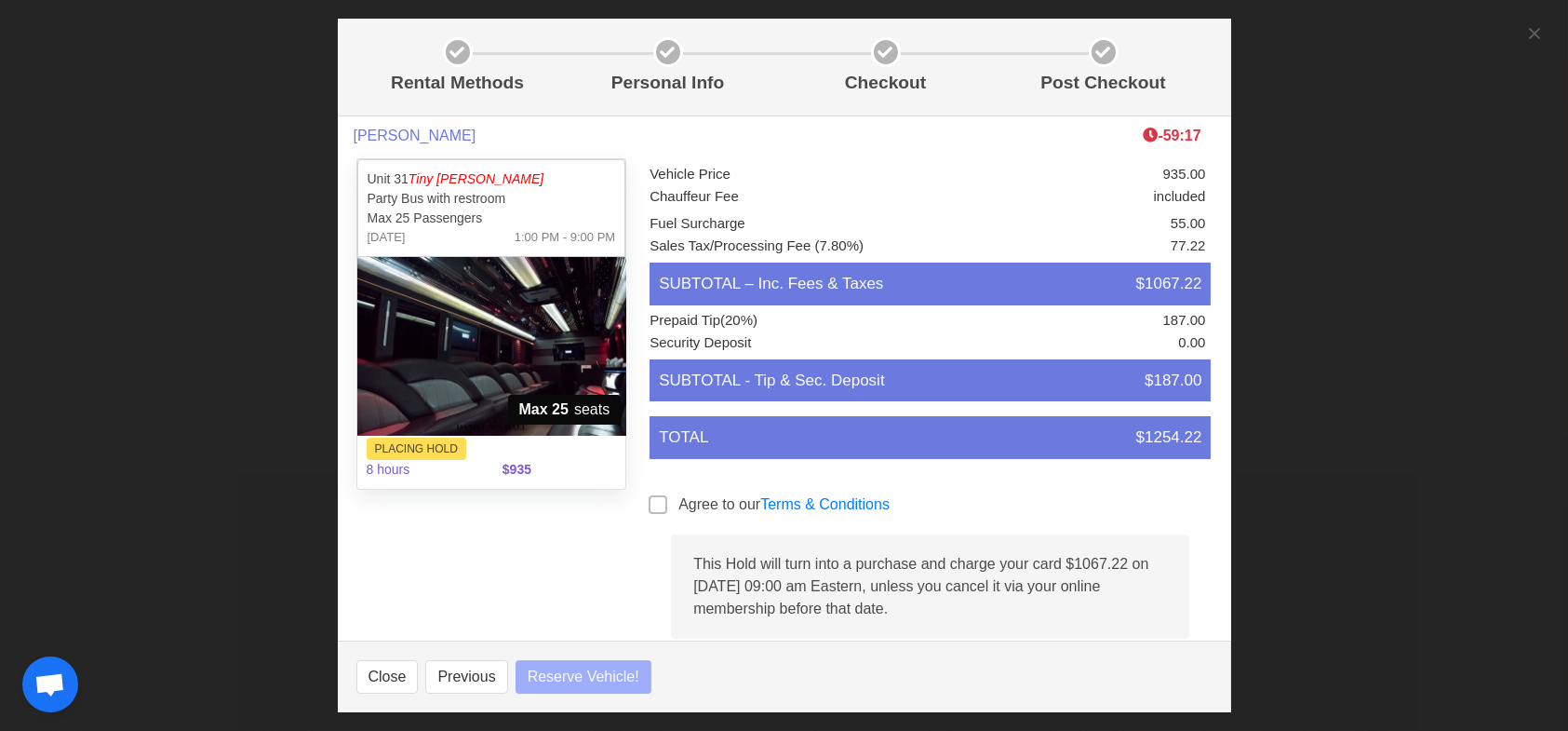
select select
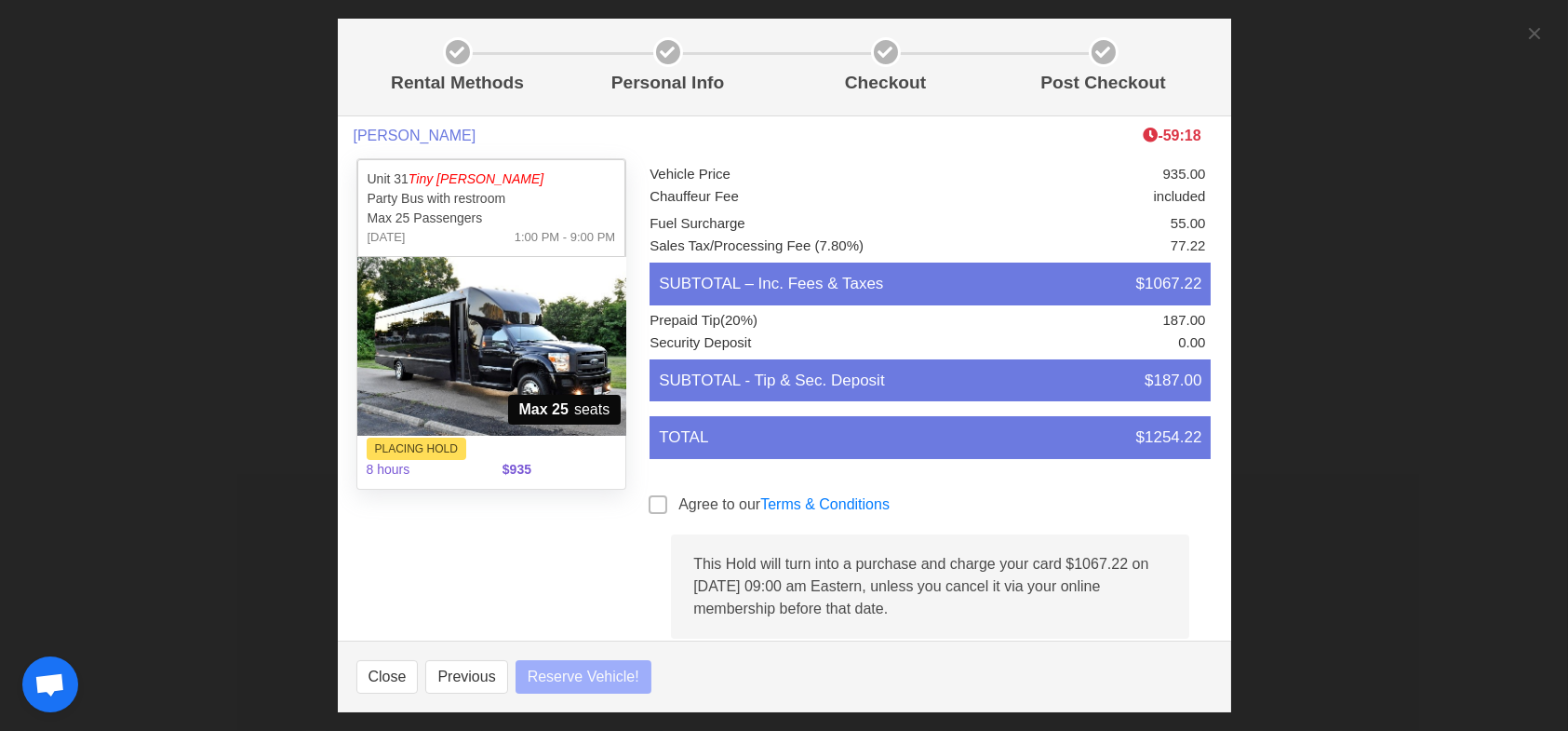
select select
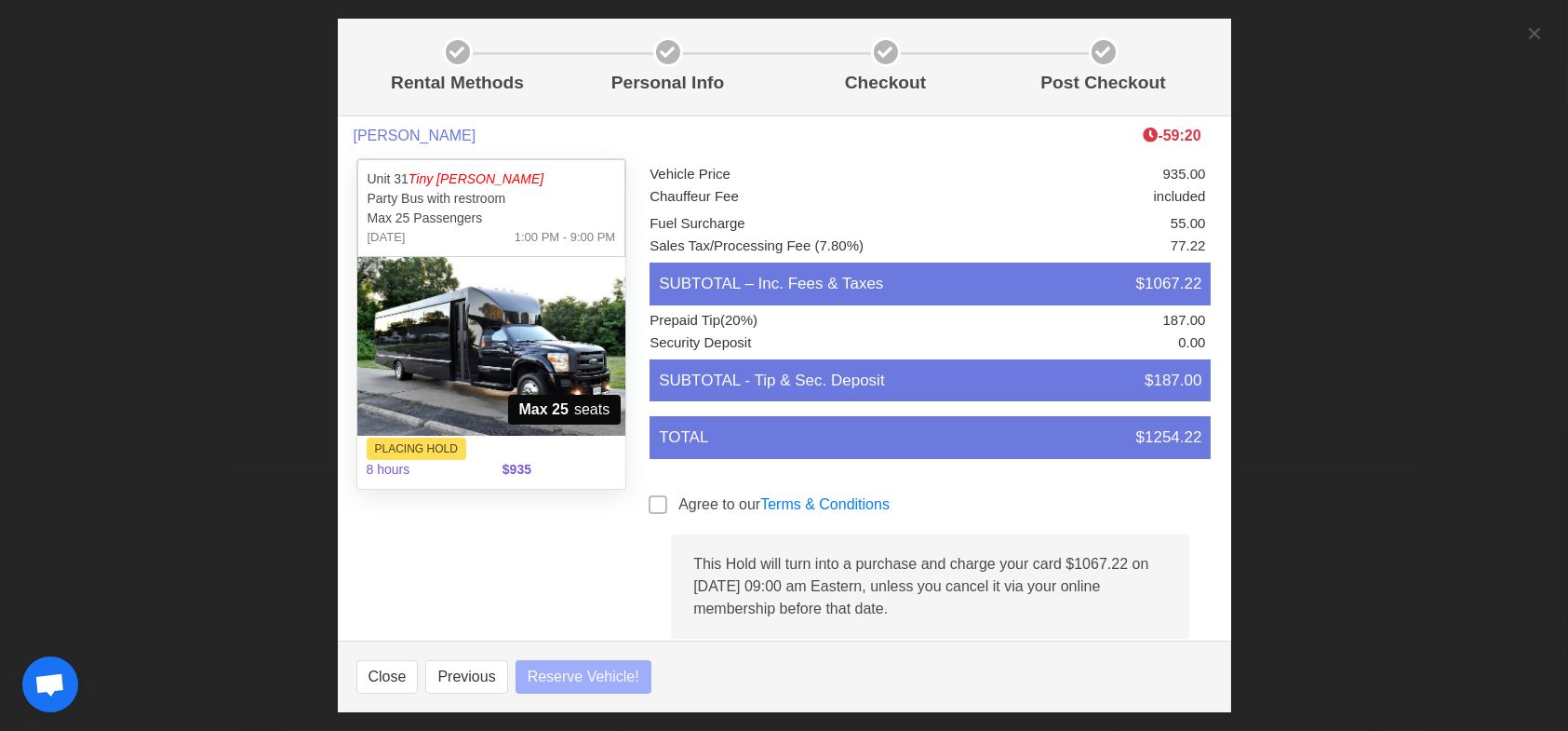
select select
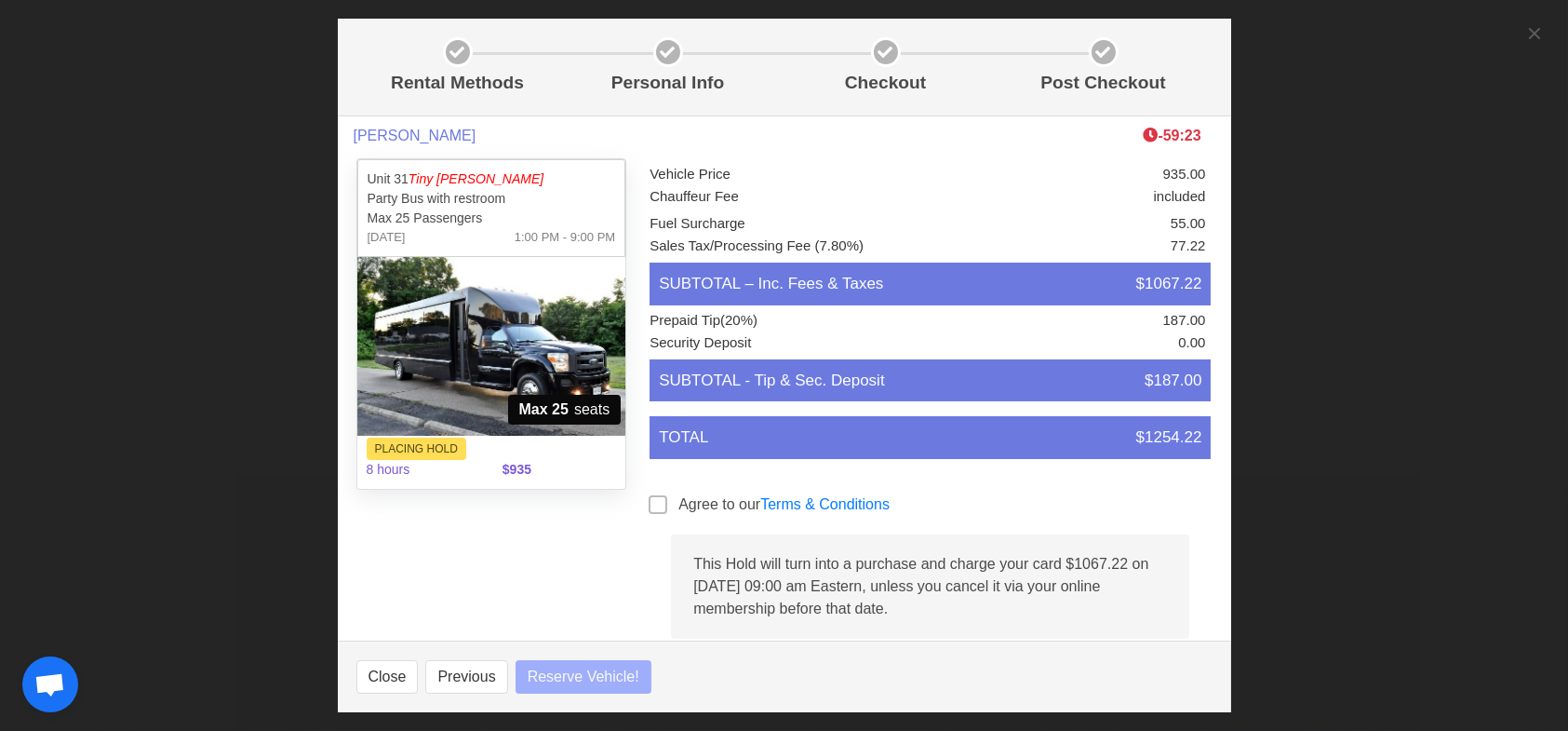
select select
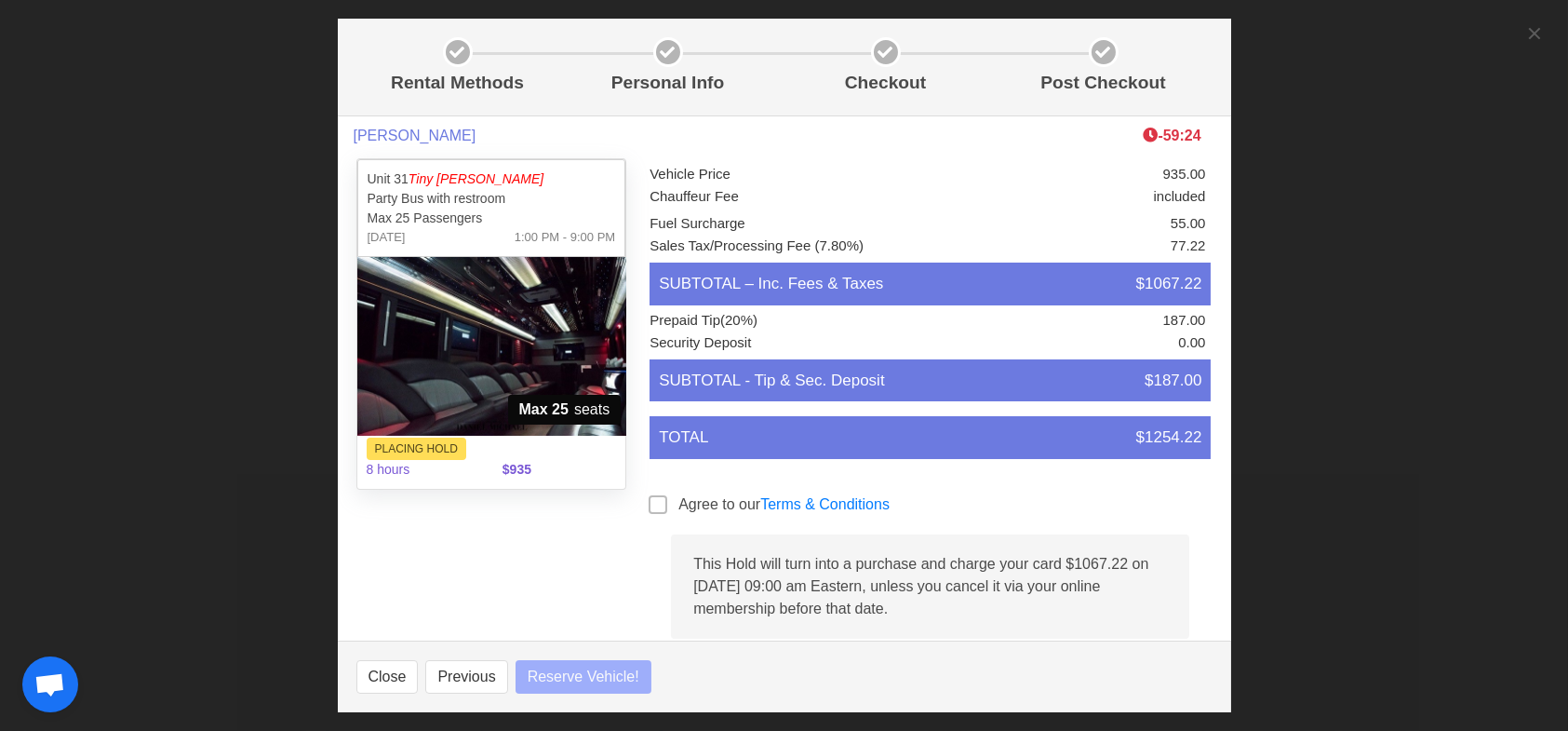
select select
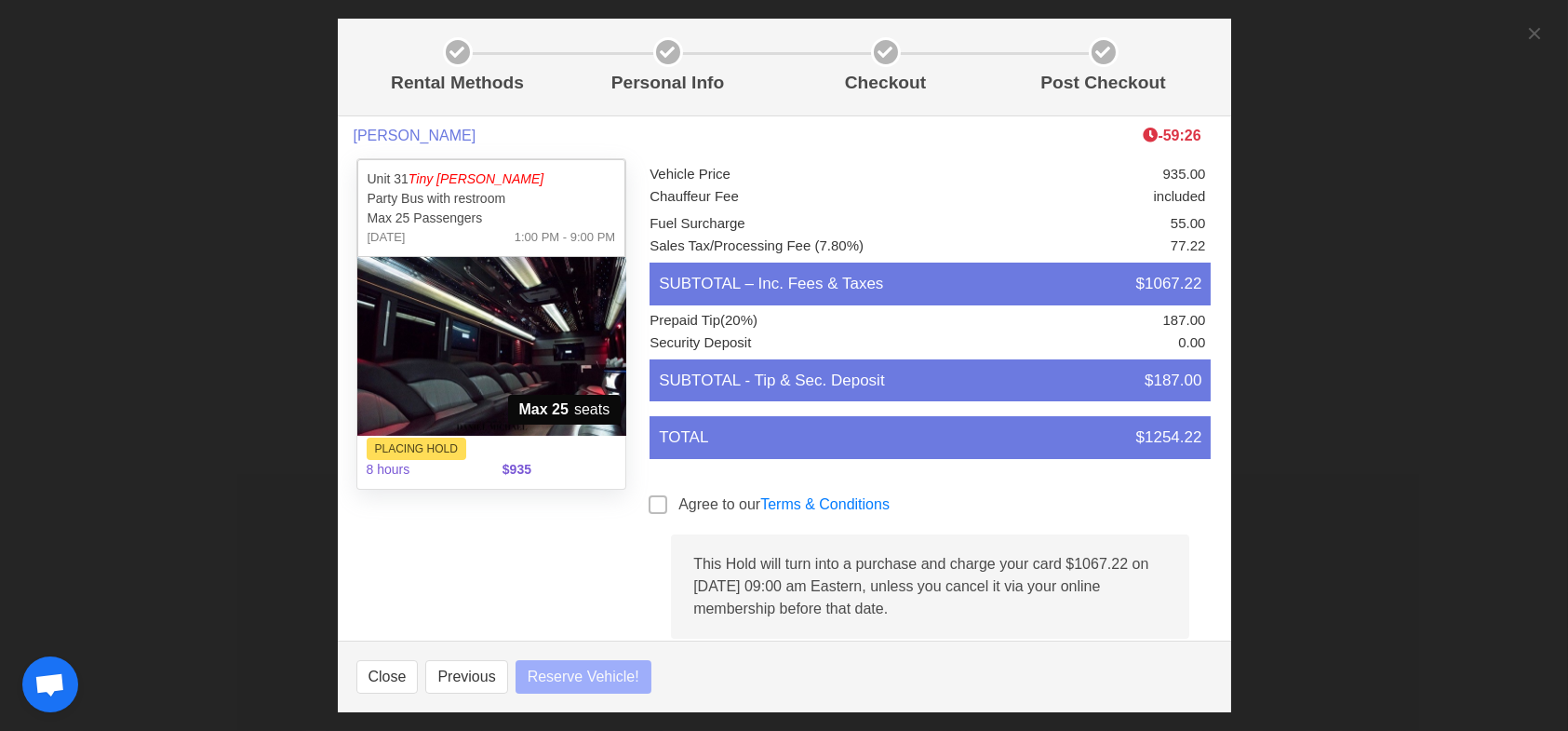
select select
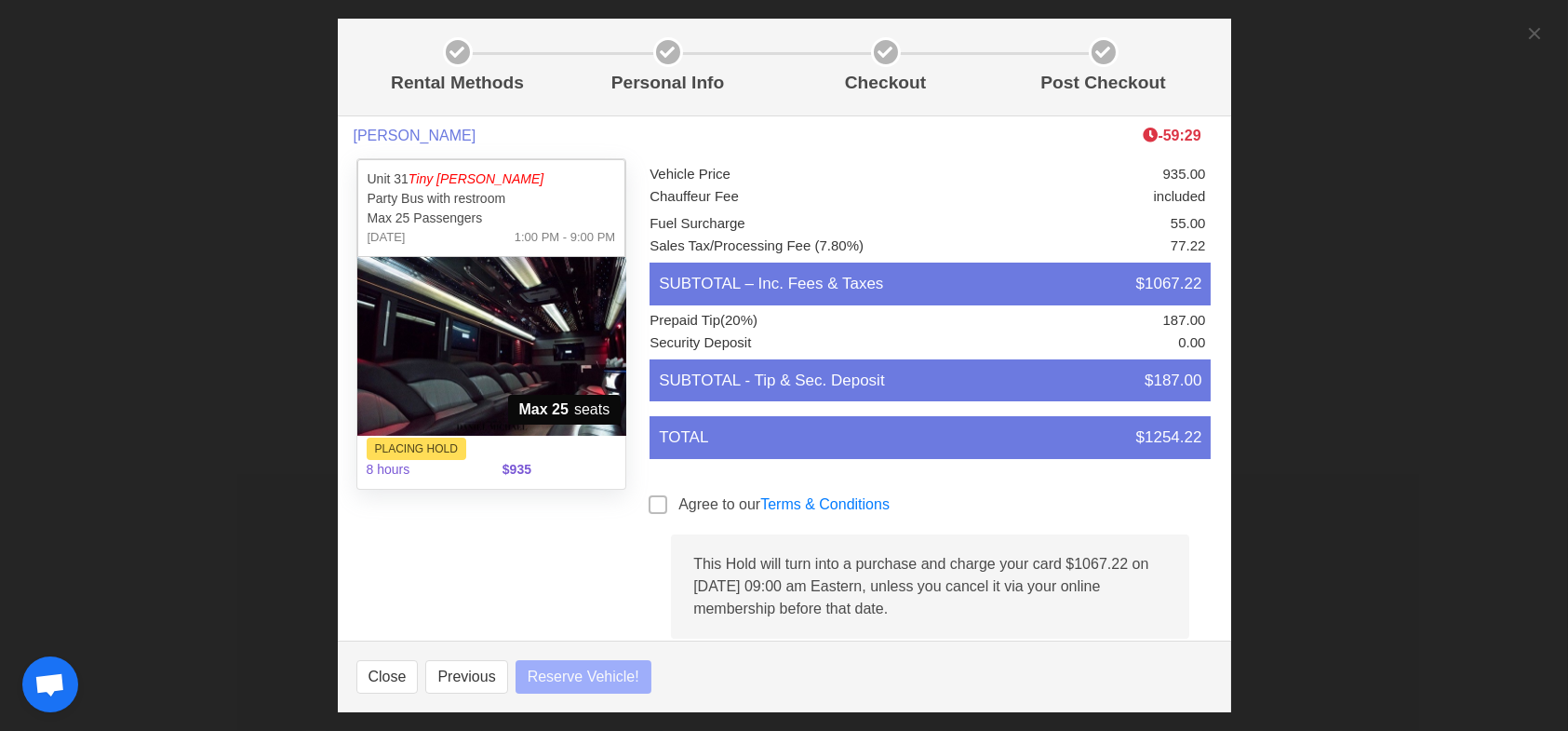
select select
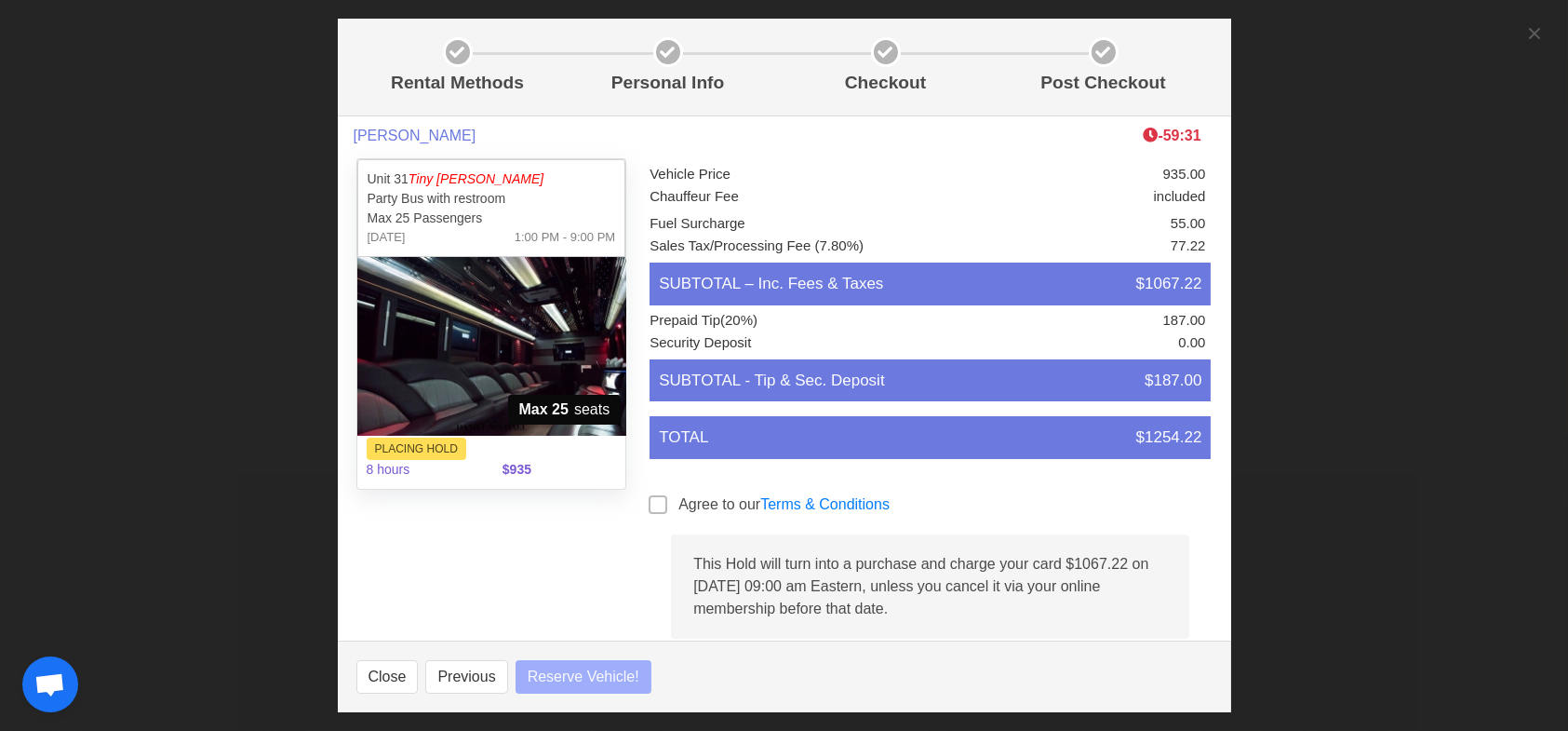
select select
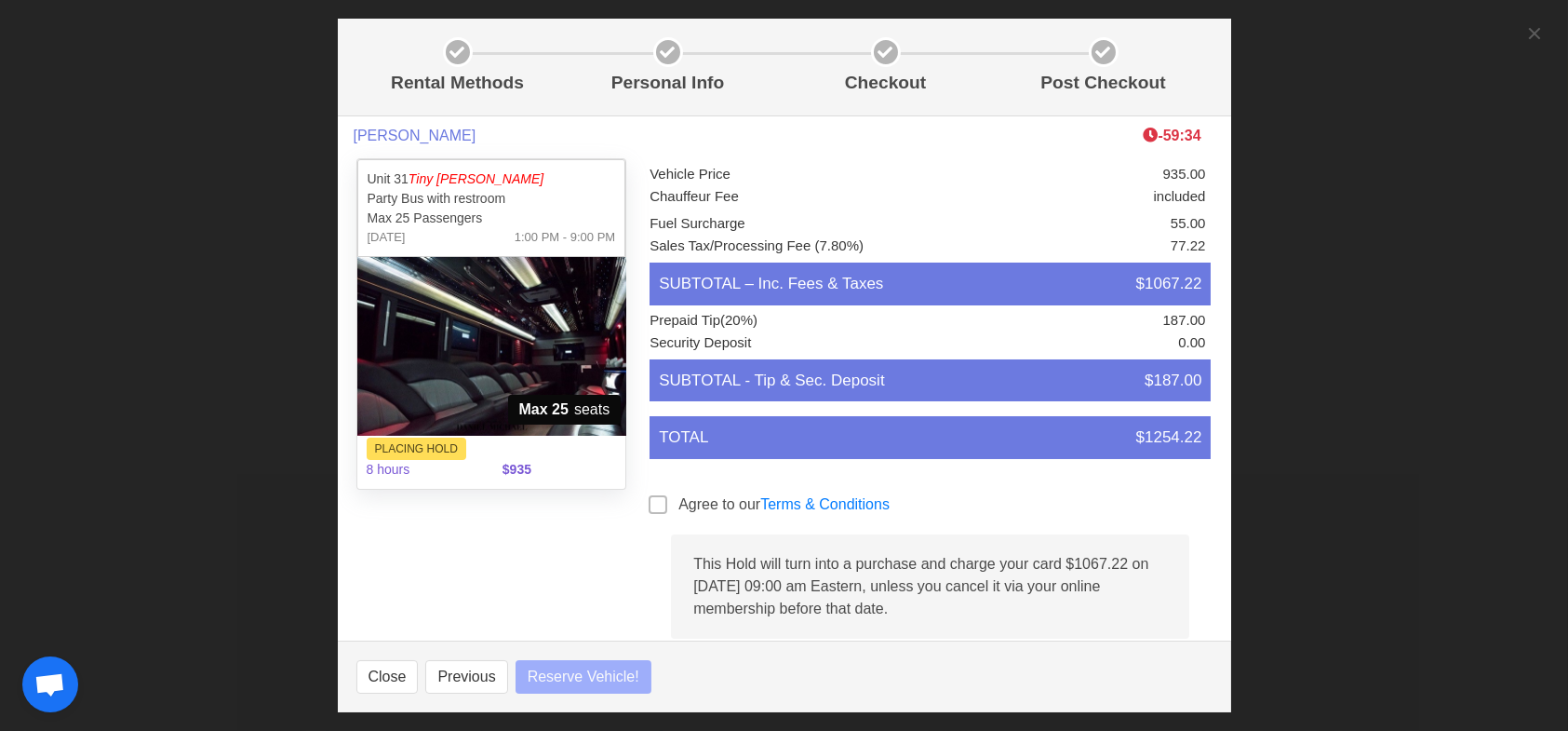
select select
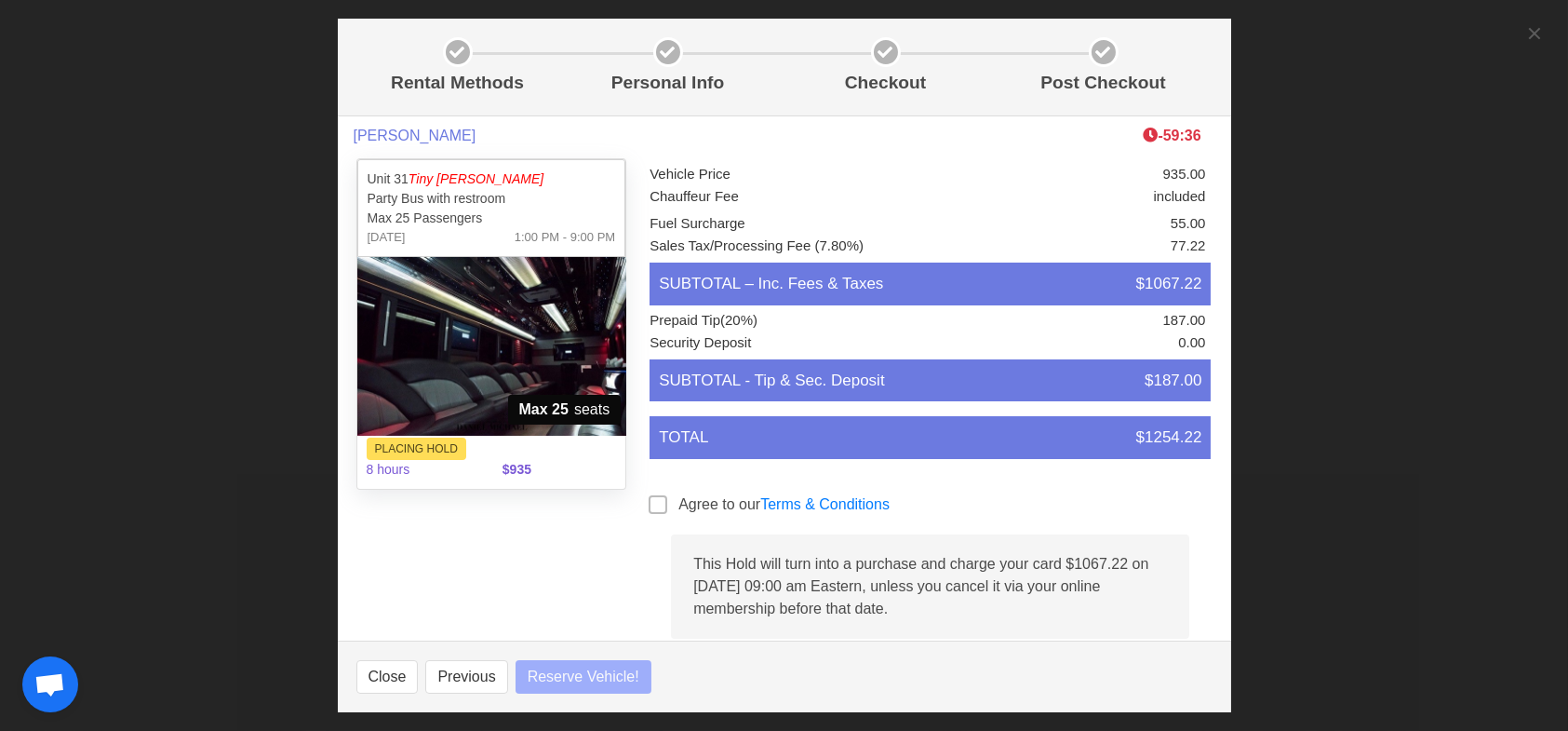
select select
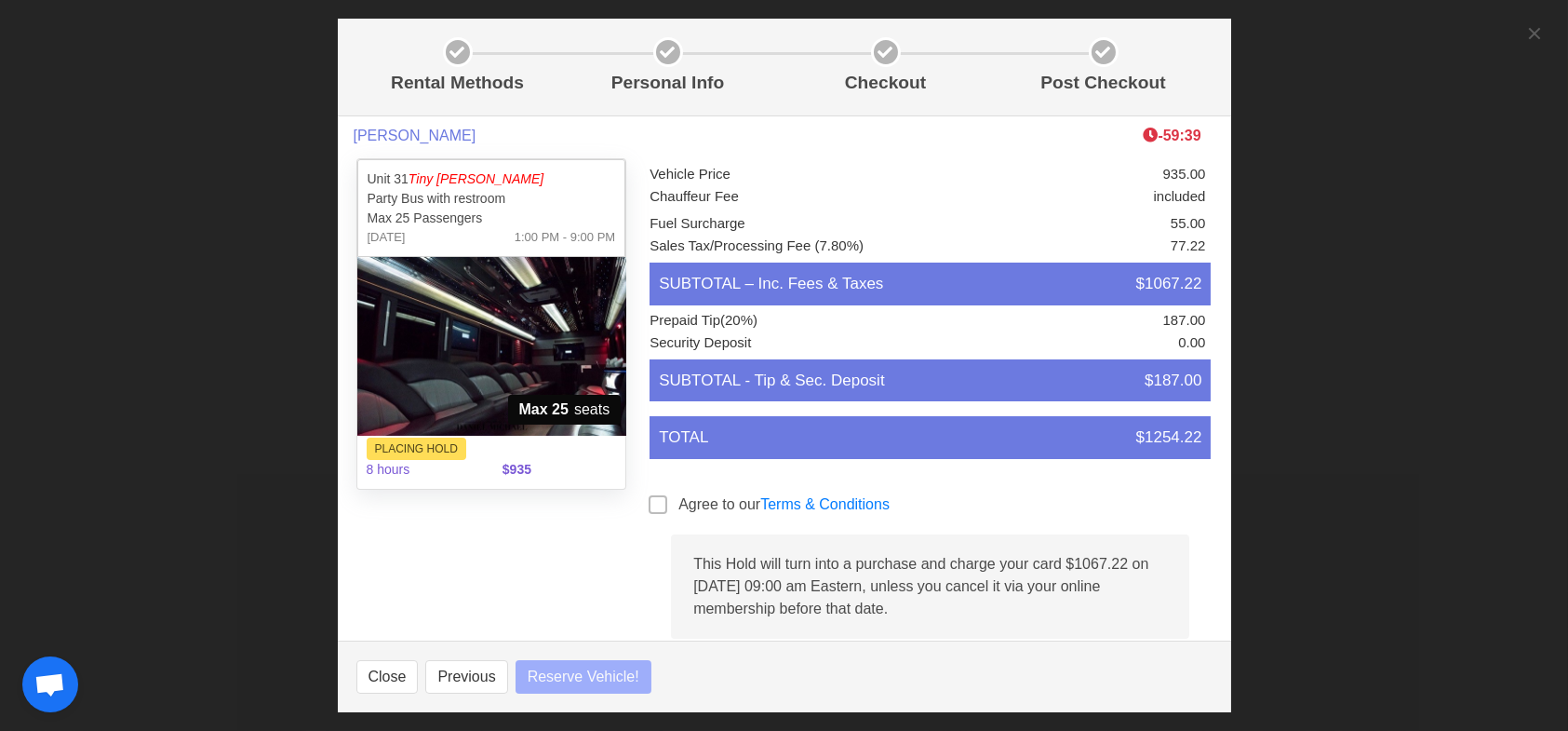
select select
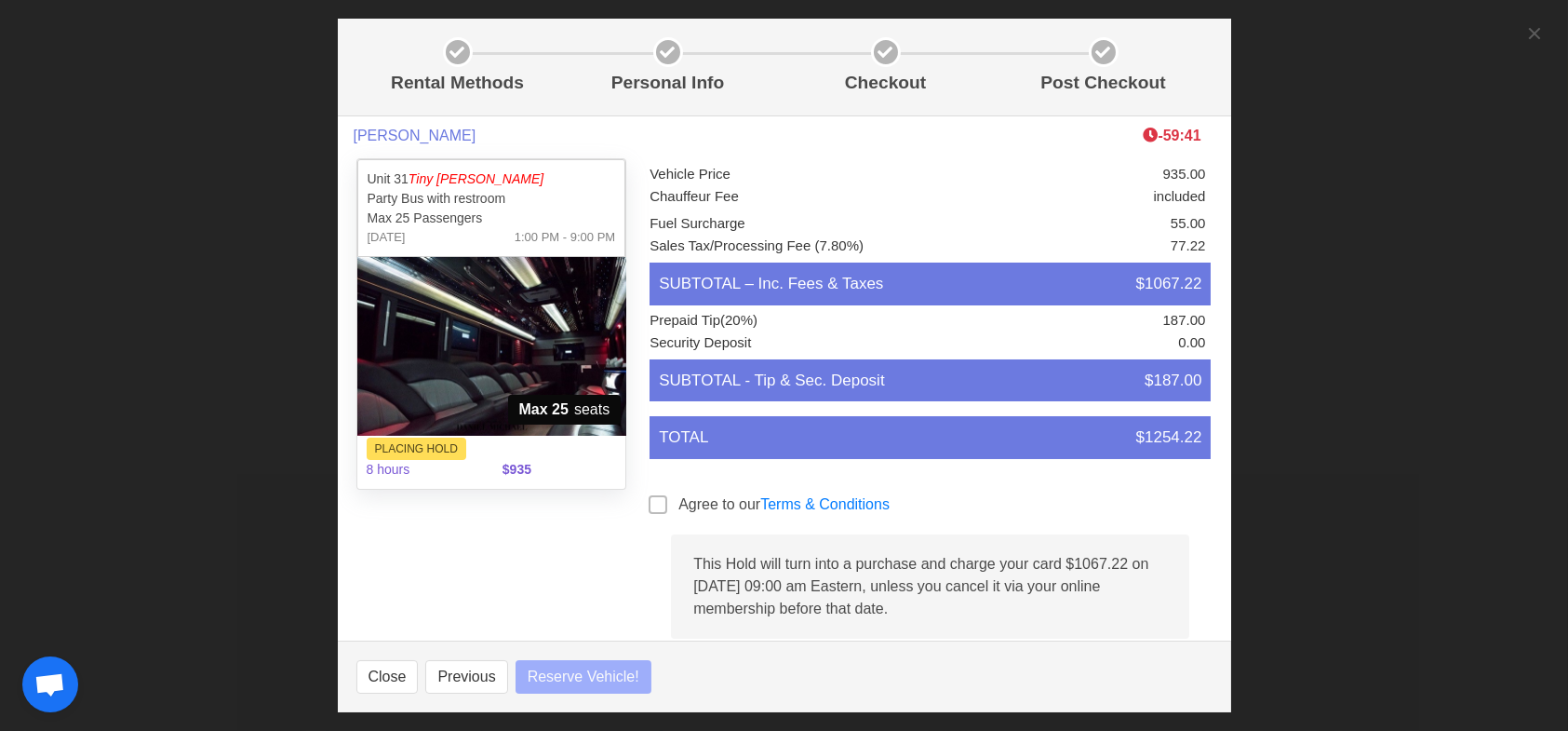
select select
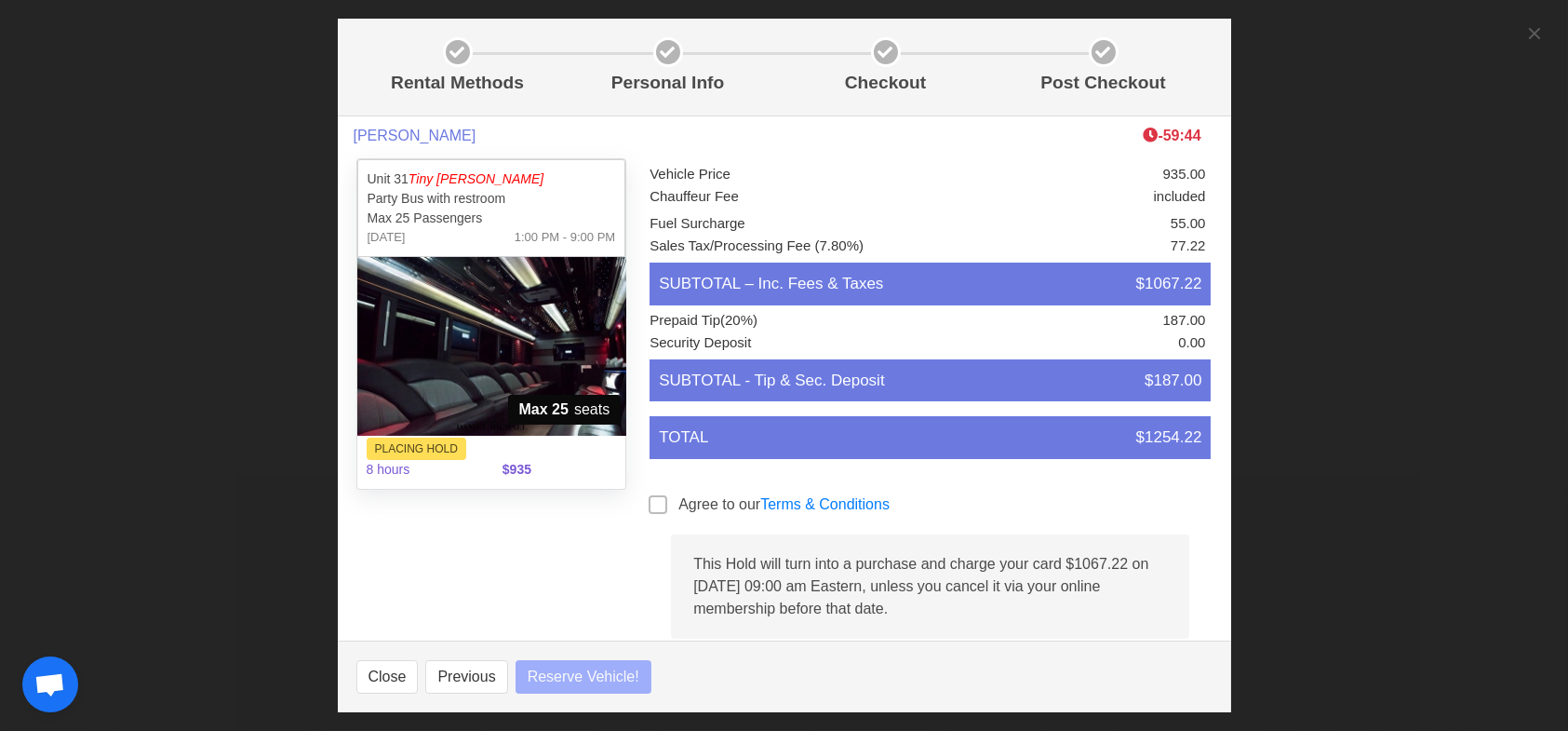
select select
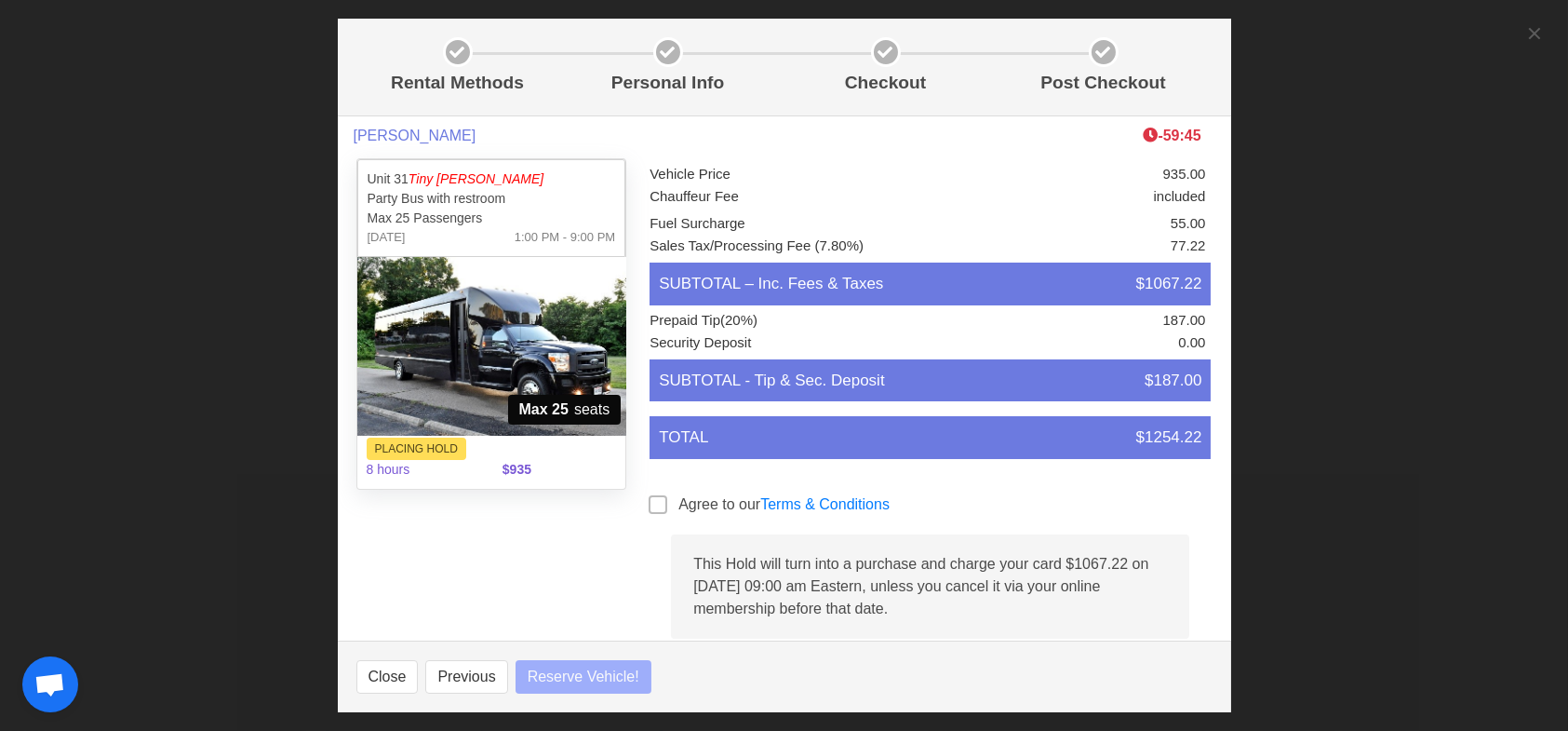
select select
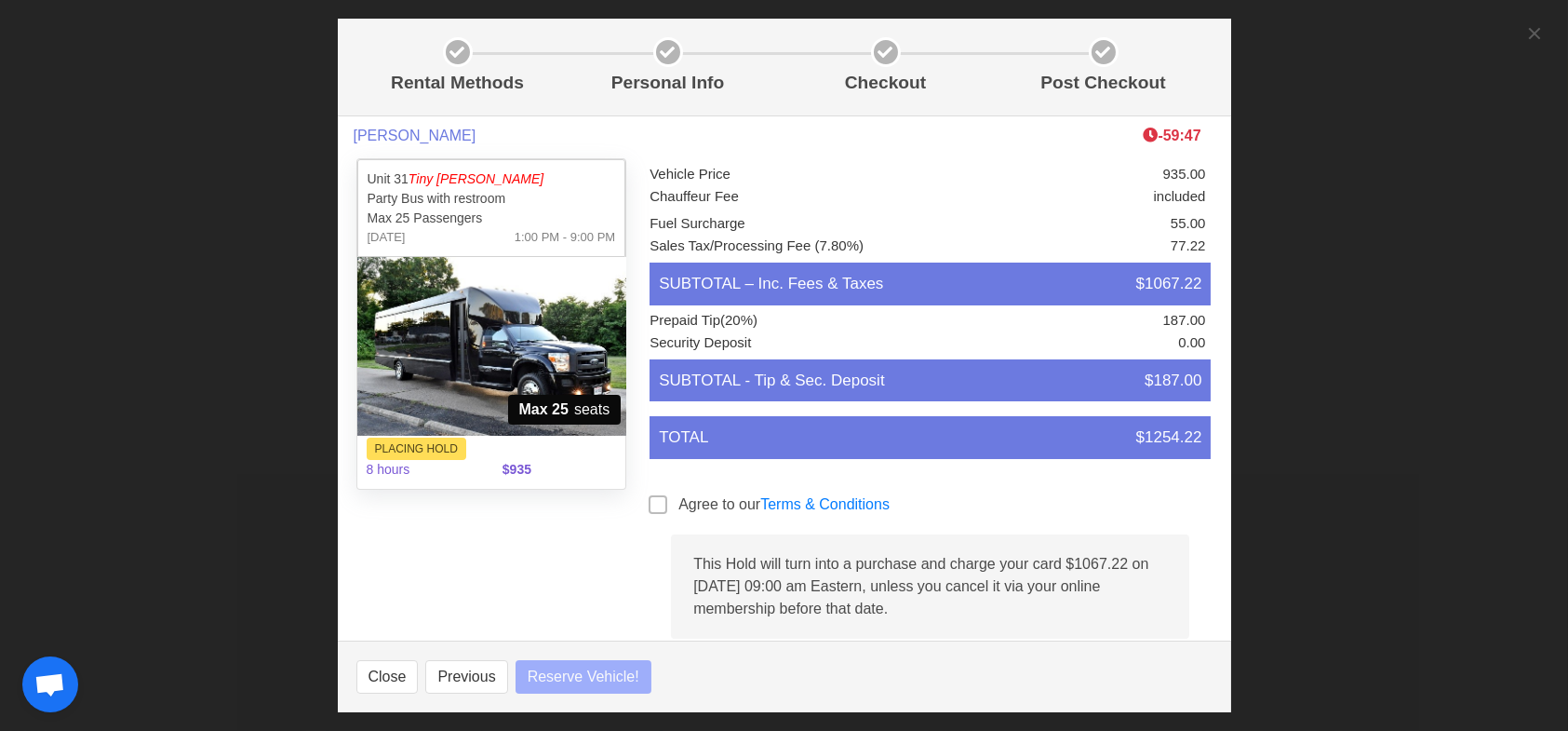
select select
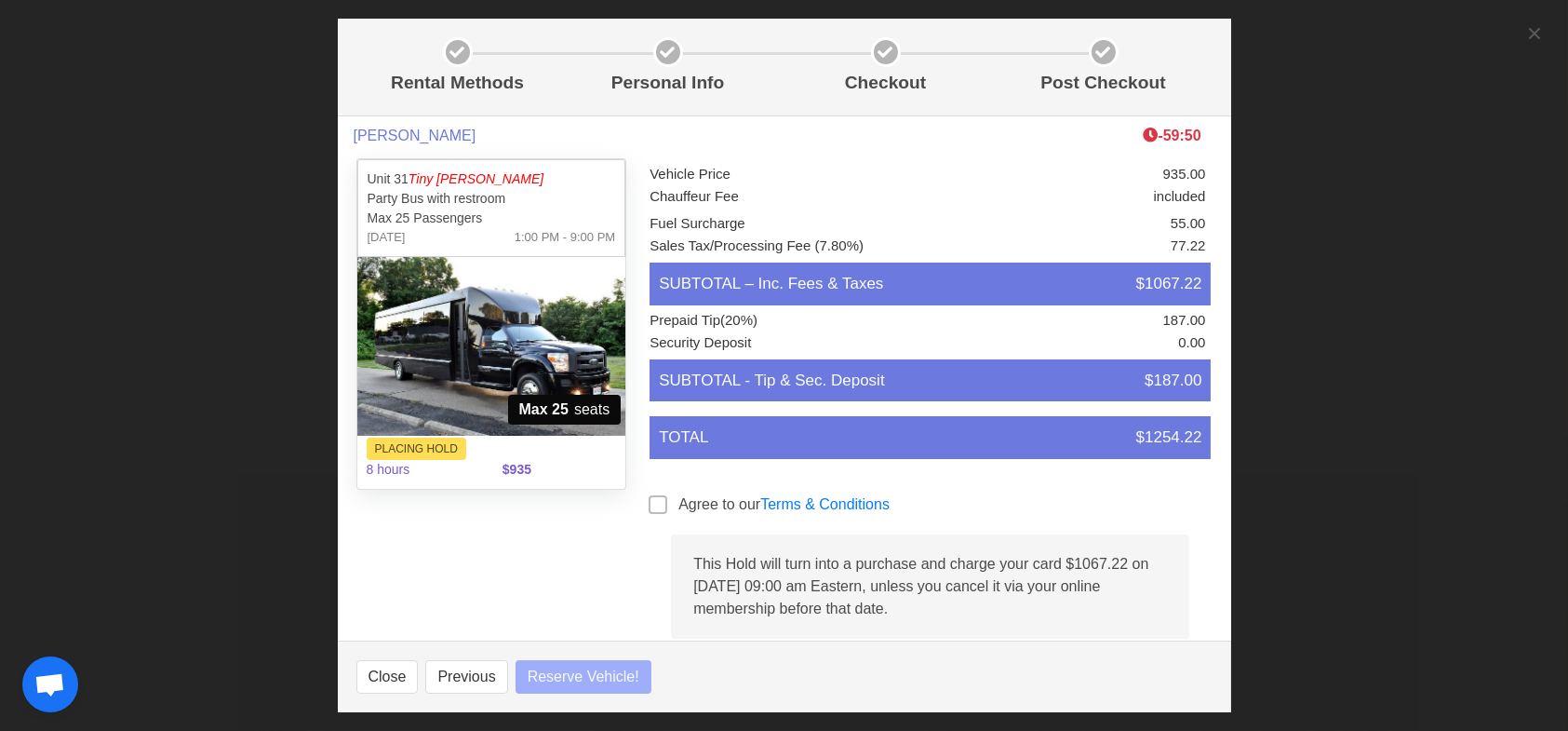
select select
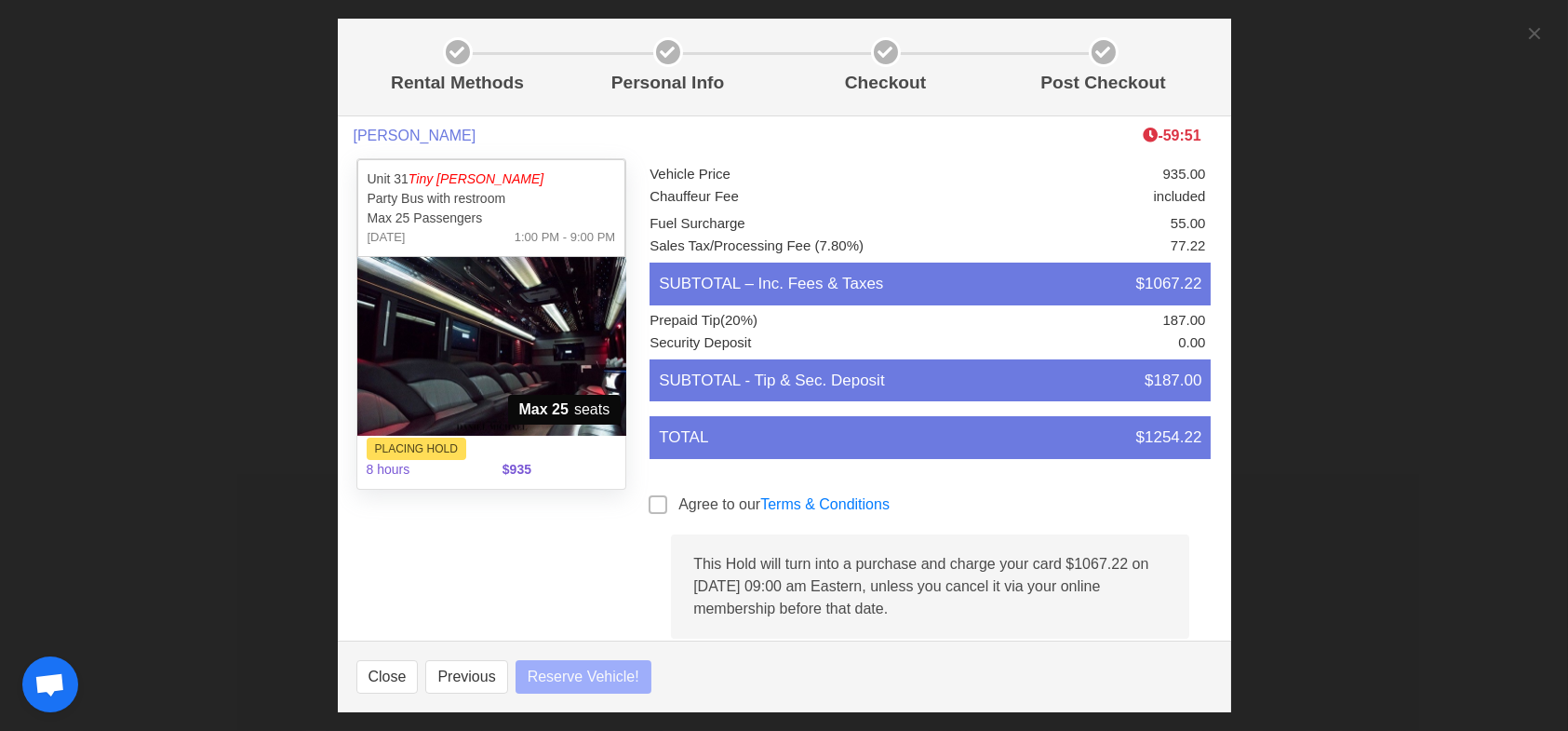
select select
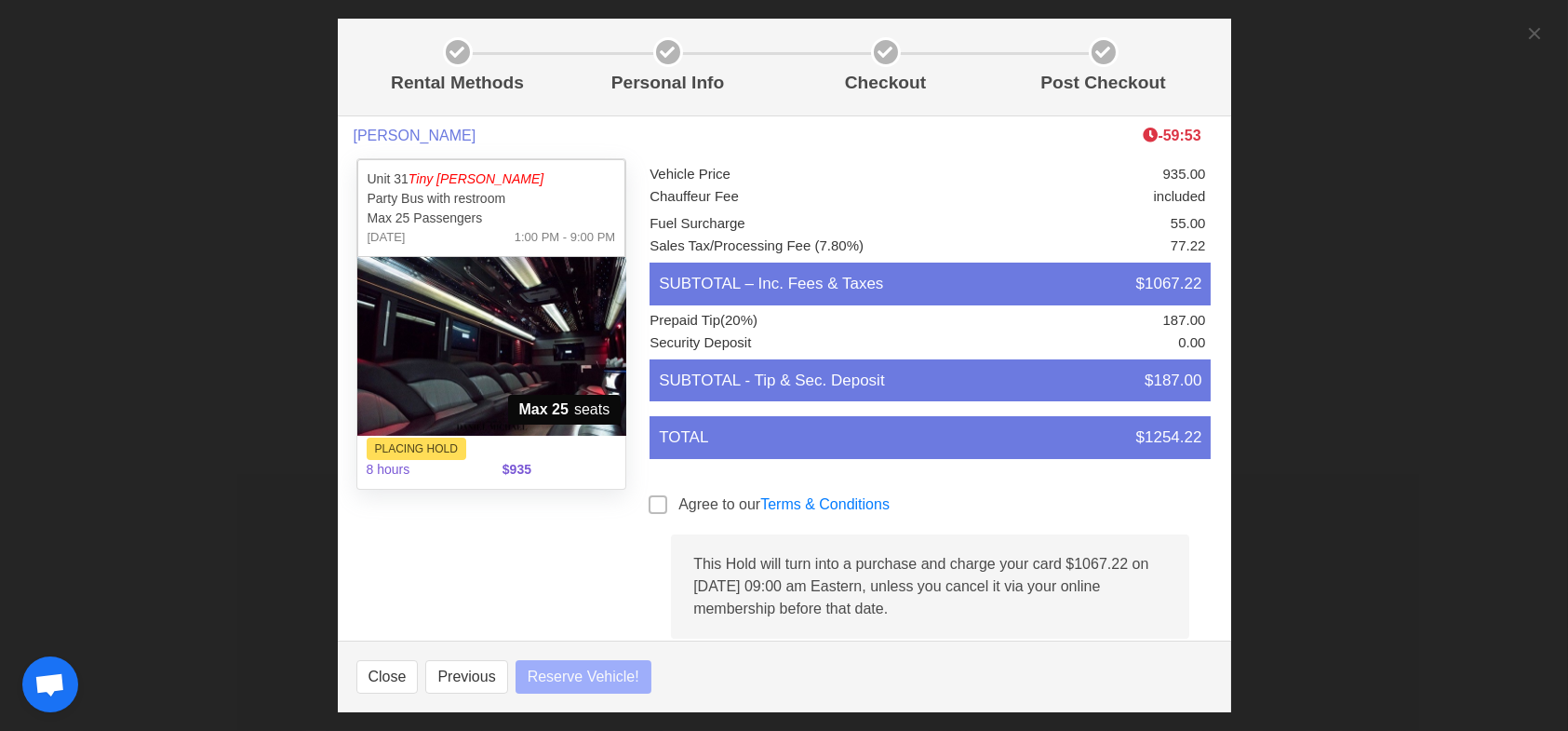
select select
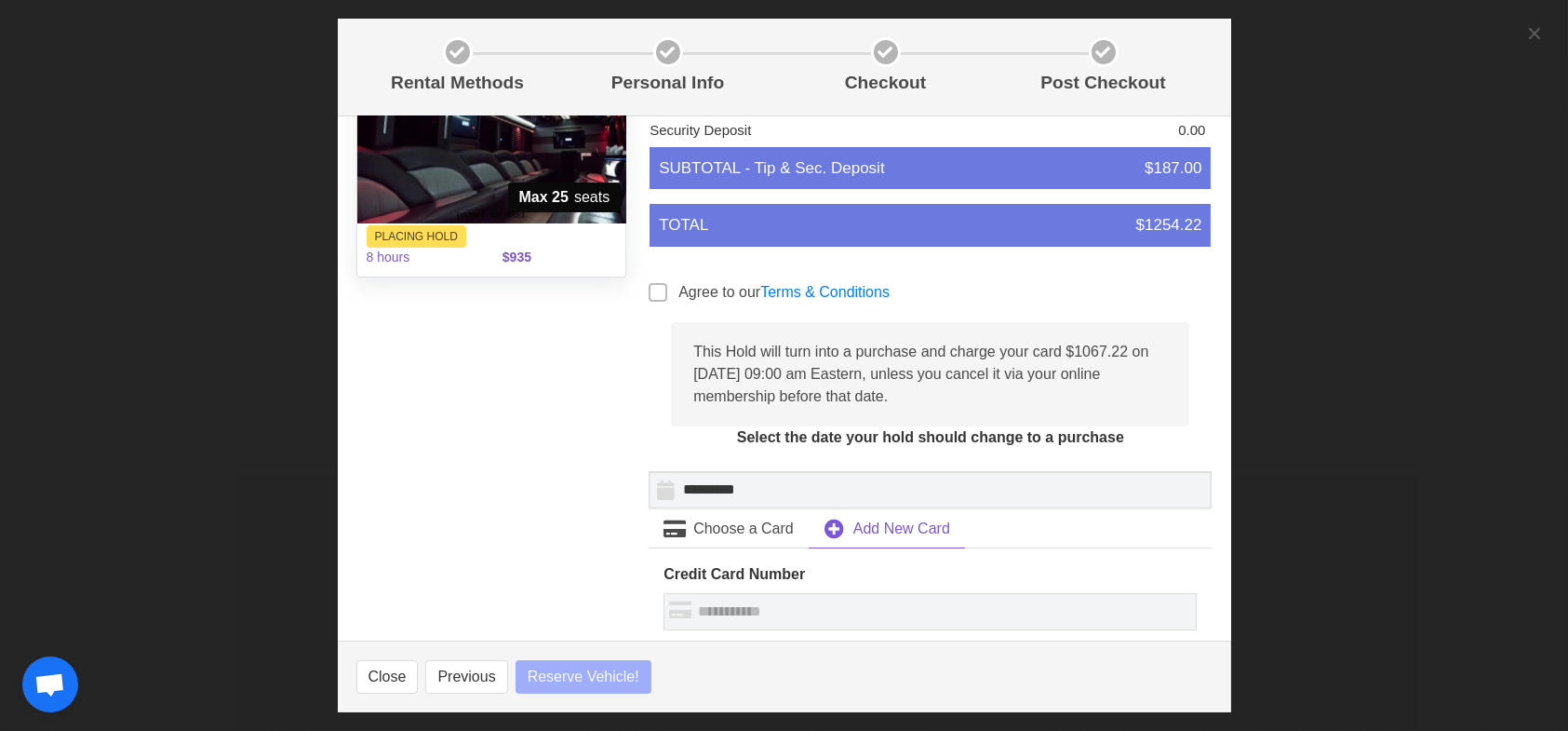
scroll to position [279, 0]
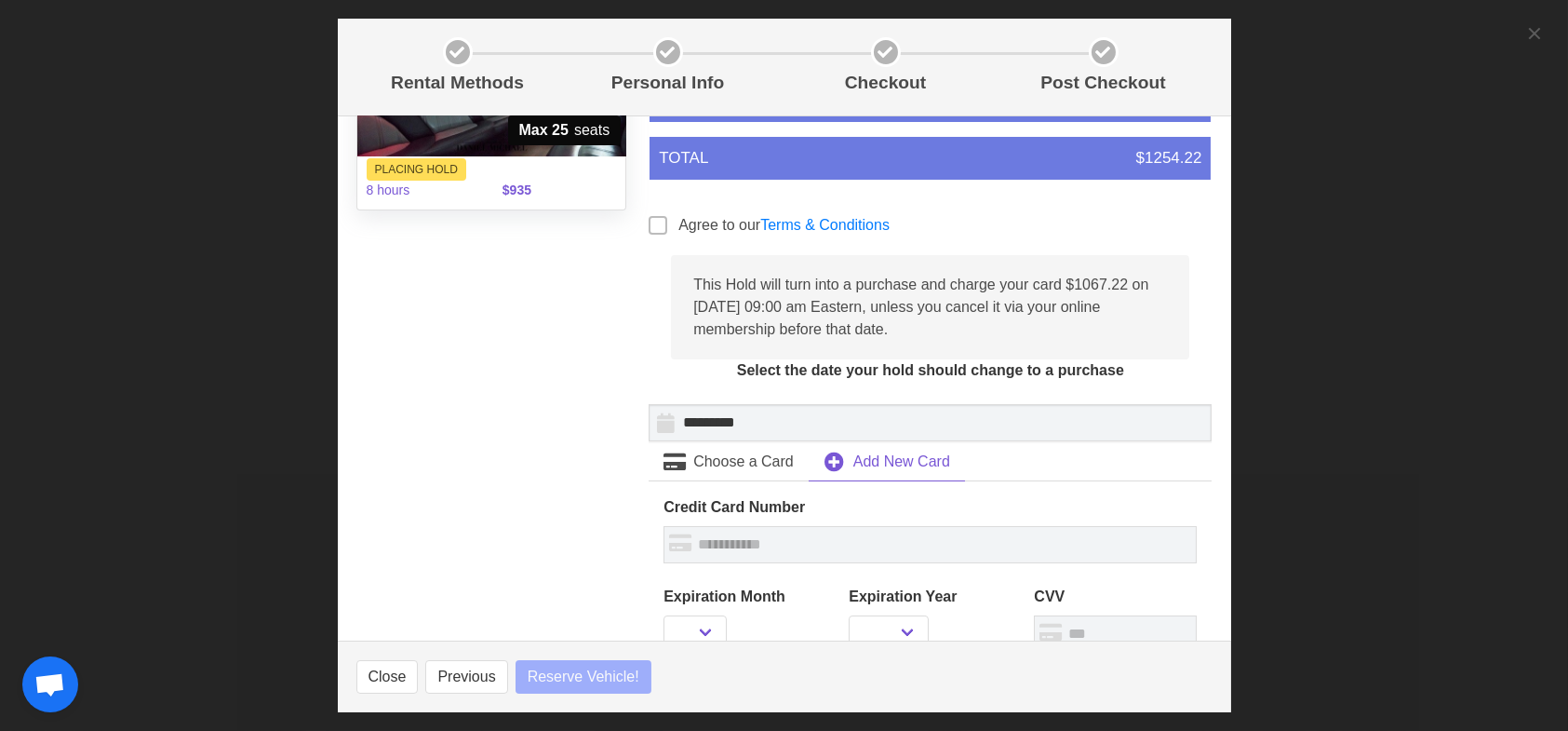
click at [652, 219] on span at bounding box center [658, 226] width 19 height 19
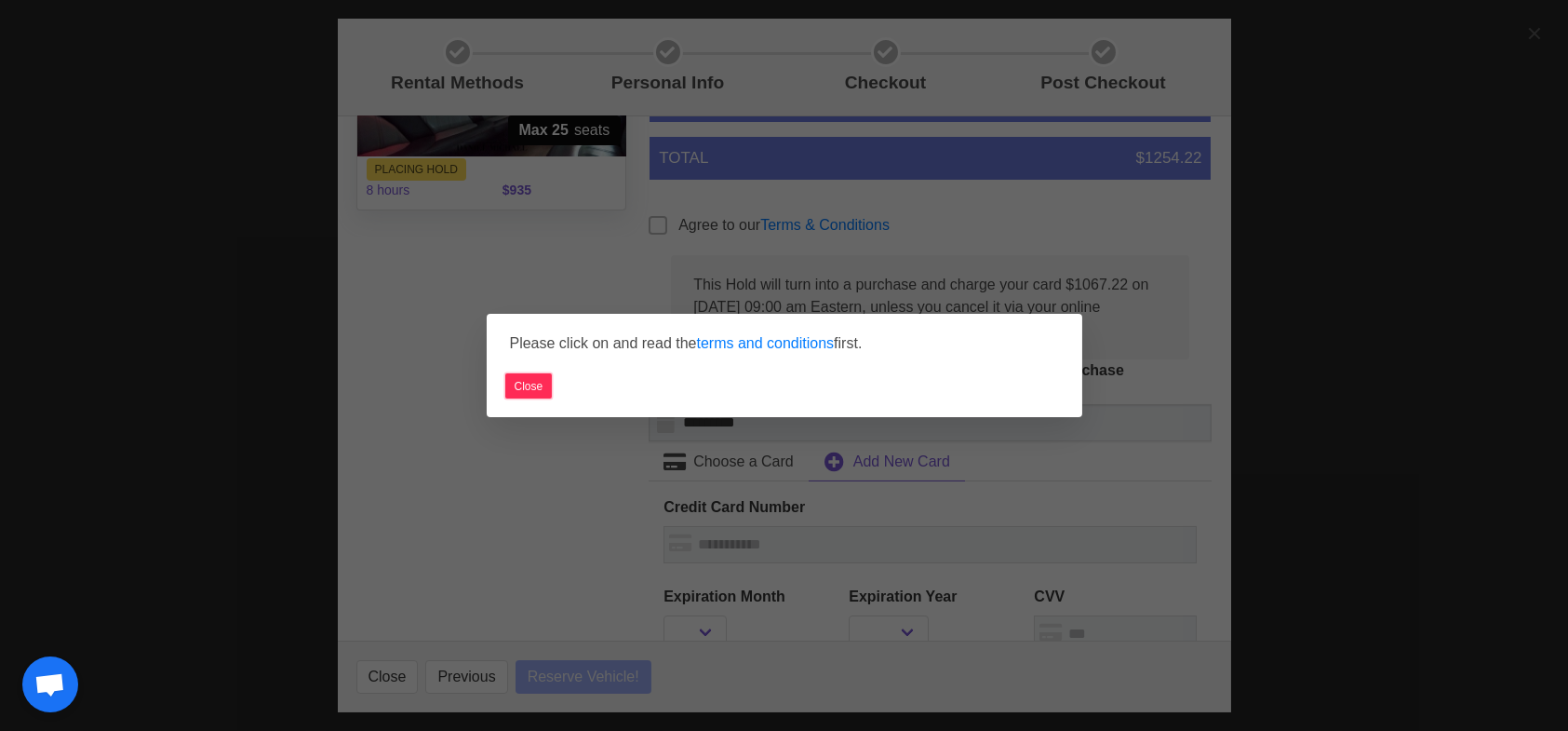
click at [531, 381] on button "Close" at bounding box center [529, 386] width 47 height 25
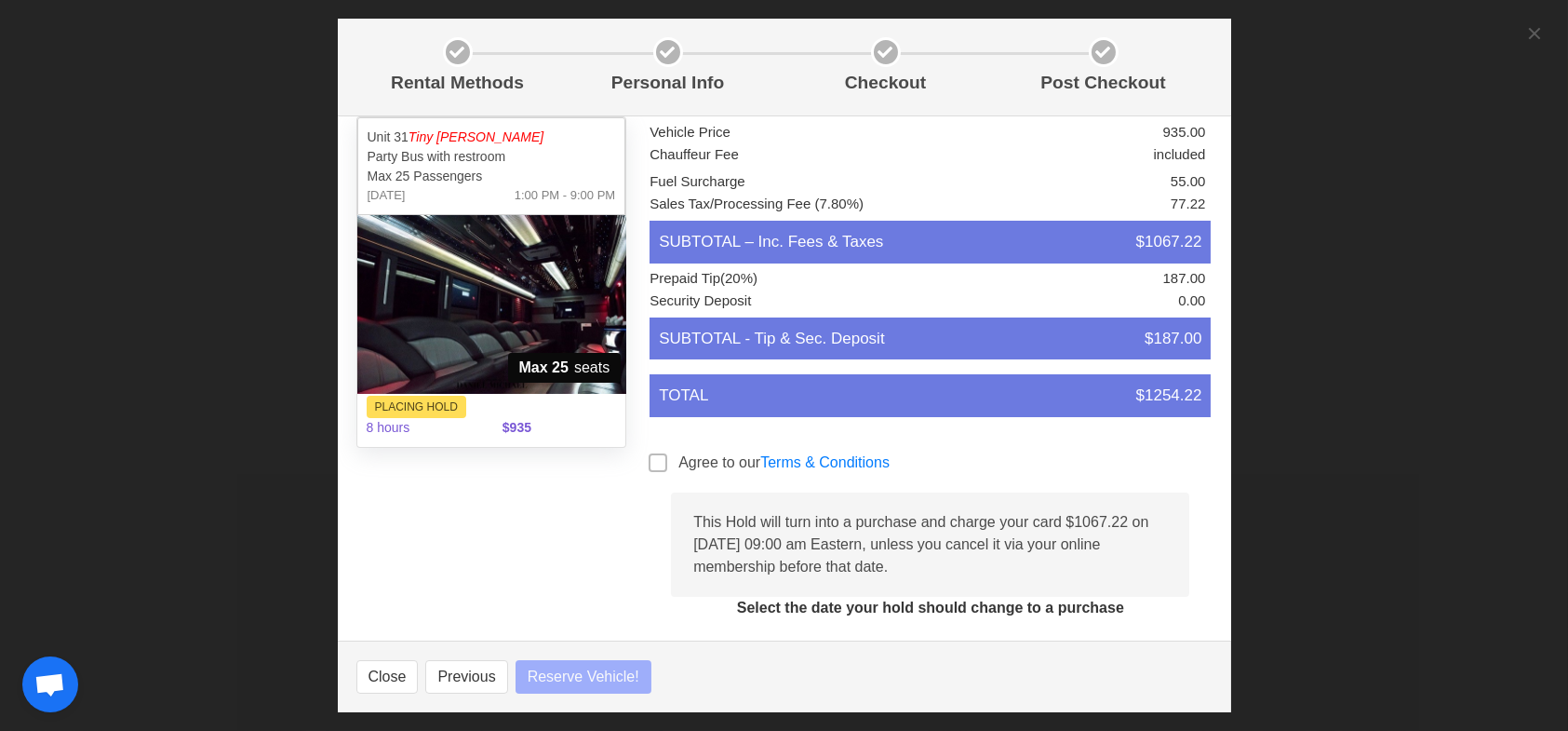
scroll to position [0, 0]
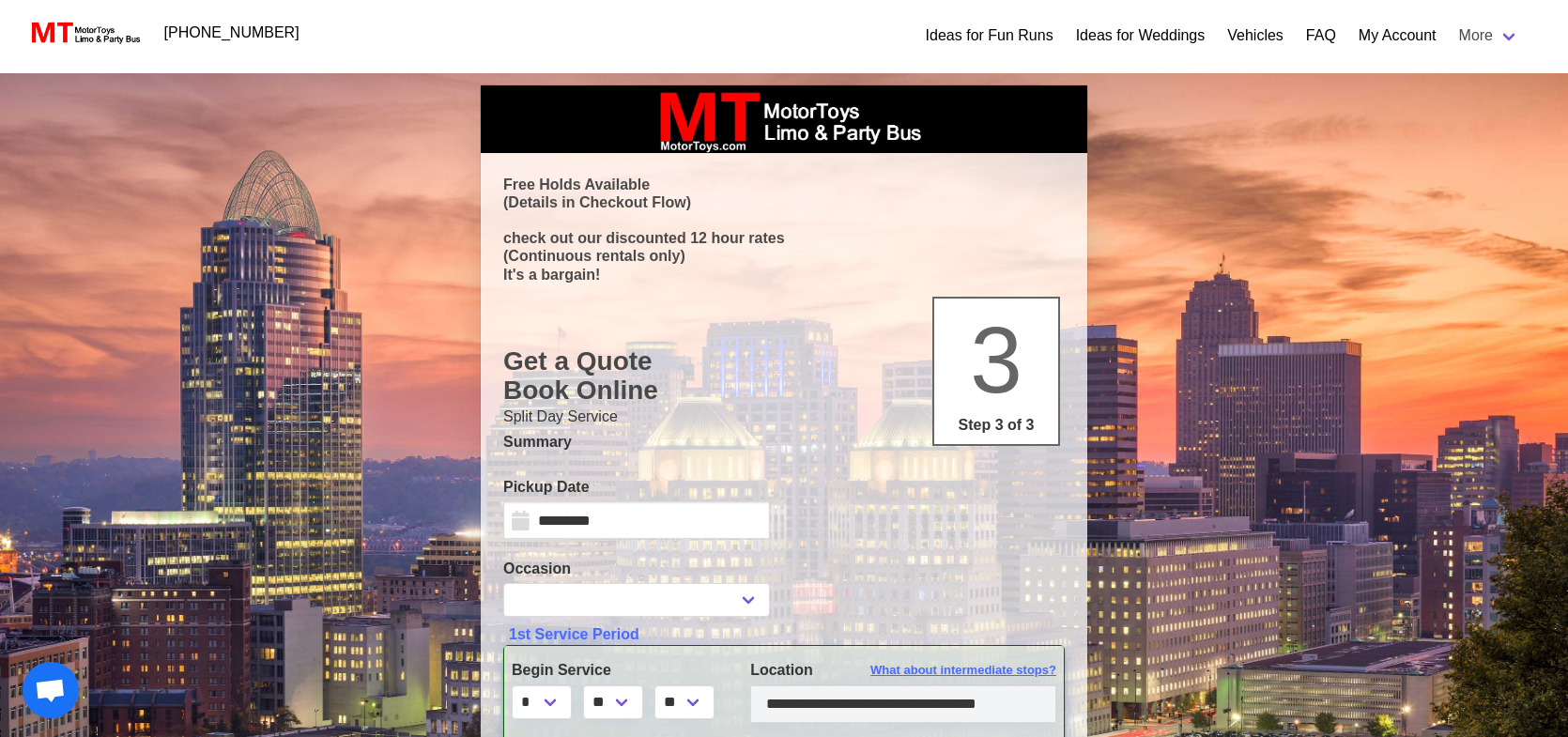
select select
select select "****"
select select "*"
select select "**"
select select "****"
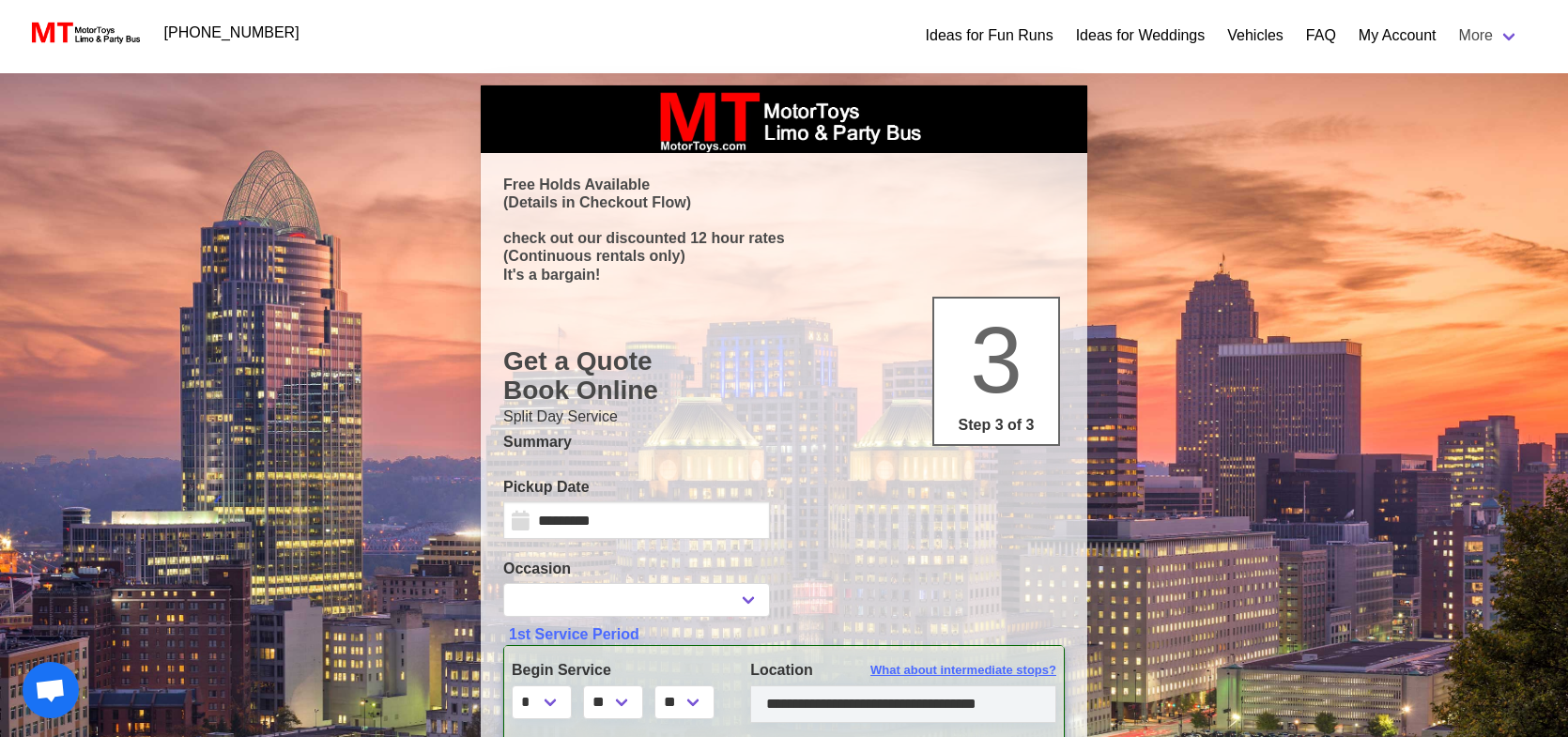
select select "*"
select select "****"
select select "*"
select select "****"
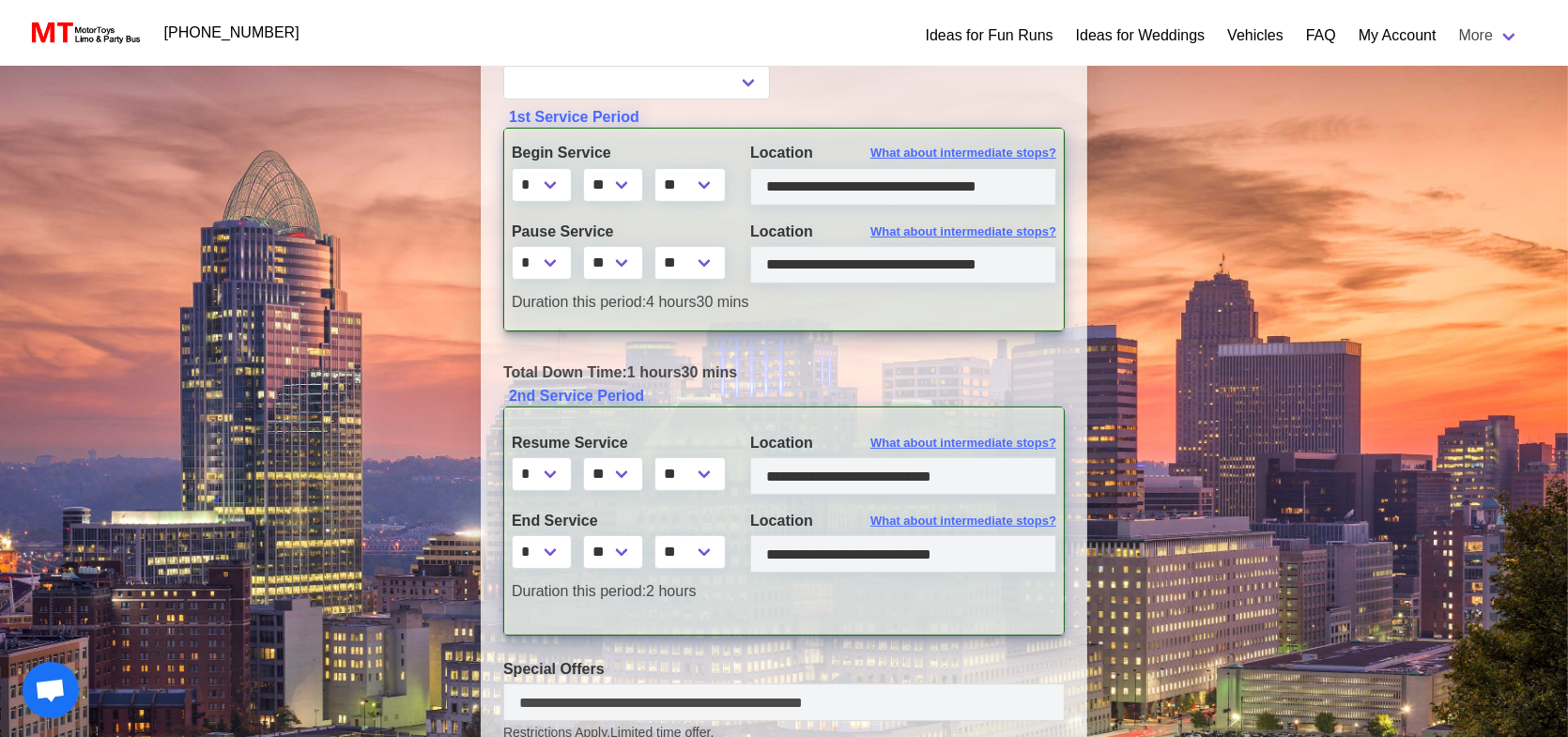
scroll to position [563, 0]
